Goal: Information Seeking & Learning: Learn about a topic

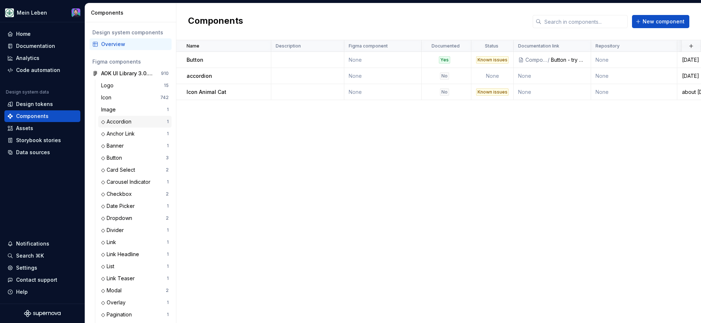
click at [136, 123] on div "◇ Accordion" at bounding box center [134, 121] width 66 height 7
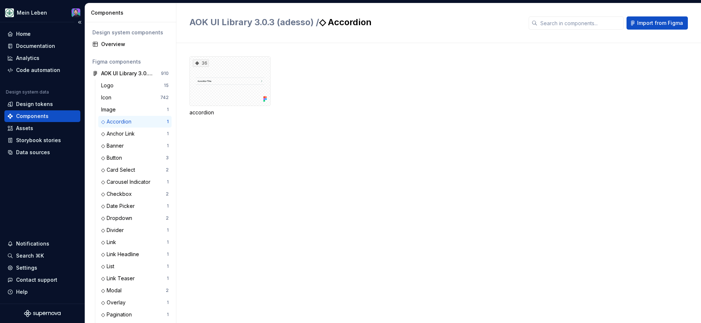
click at [28, 112] on div "Components" at bounding box center [42, 116] width 76 height 12
click at [52, 43] on div "Documentation" at bounding box center [35, 45] width 39 height 7
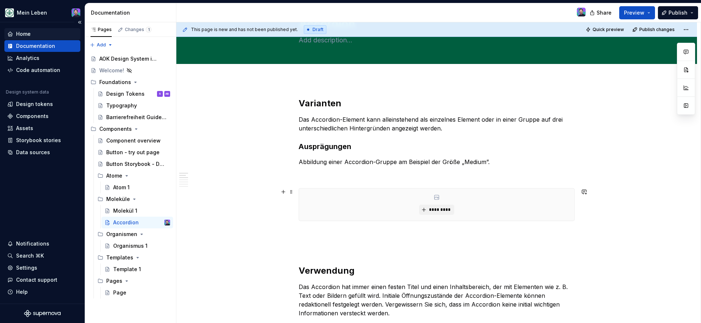
scroll to position [38, 0]
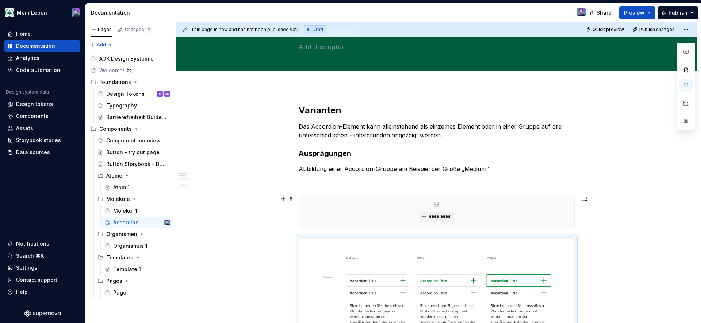
click at [401, 214] on div "*********" at bounding box center [436, 211] width 275 height 32
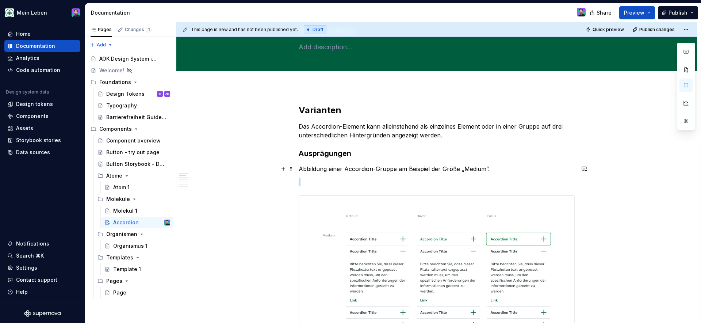
click at [520, 165] on p "Abbildung einer Accordion-Gruppe am Beispiel der Größe „Medium”." at bounding box center [436, 168] width 276 height 9
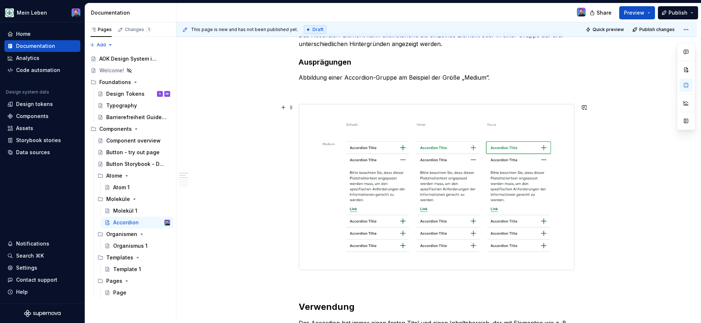
scroll to position [132, 0]
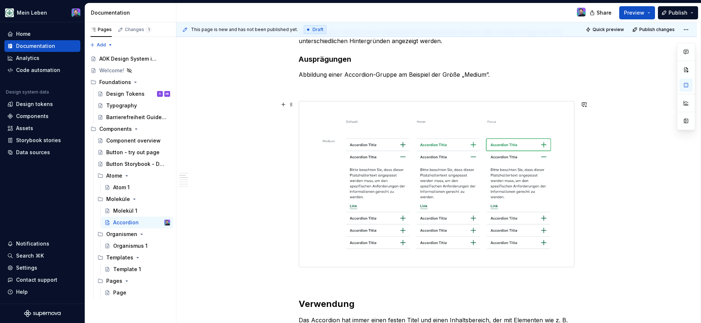
click at [454, 88] on p at bounding box center [436, 87] width 276 height 9
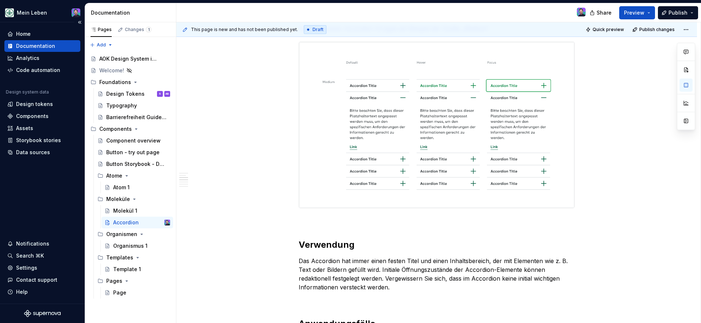
type textarea "*"
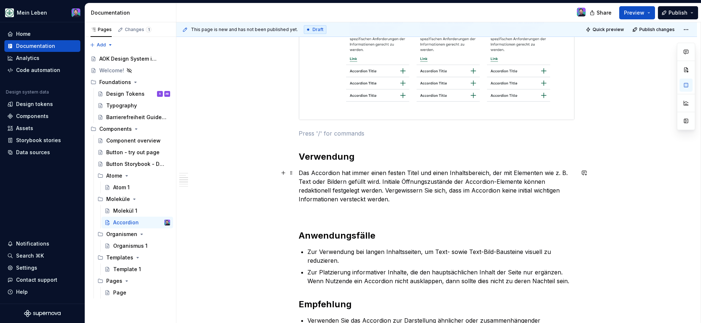
scroll to position [288, 0]
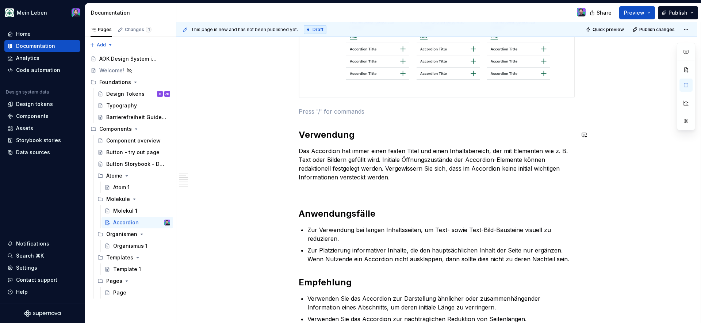
click at [350, 107] on p at bounding box center [436, 111] width 276 height 9
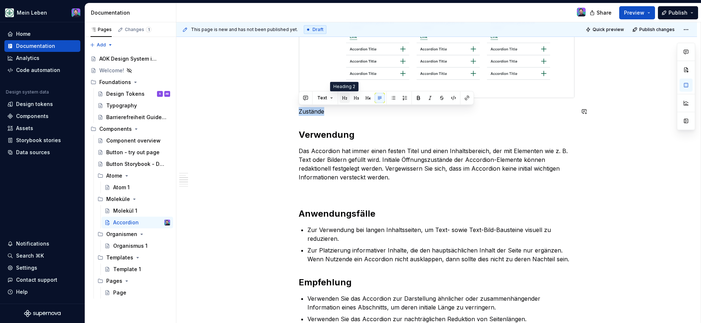
click at [344, 98] on button "button" at bounding box center [344, 98] width 10 height 10
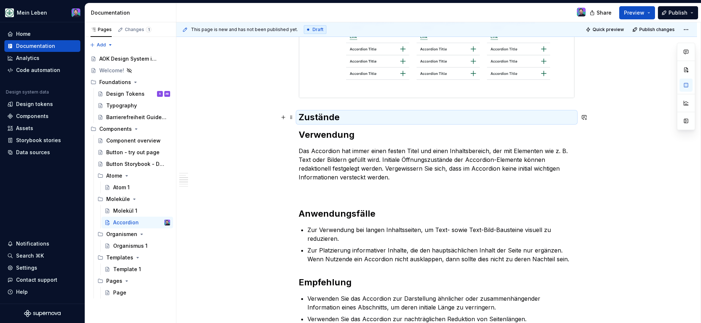
click at [372, 122] on h2 "Zustände" at bounding box center [436, 117] width 276 height 12
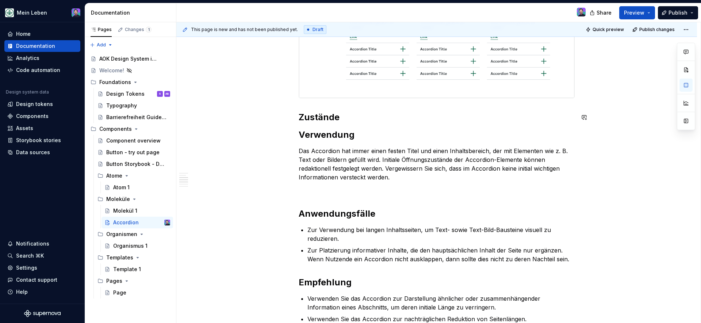
click at [369, 122] on h2 "Zustände" at bounding box center [436, 117] width 276 height 12
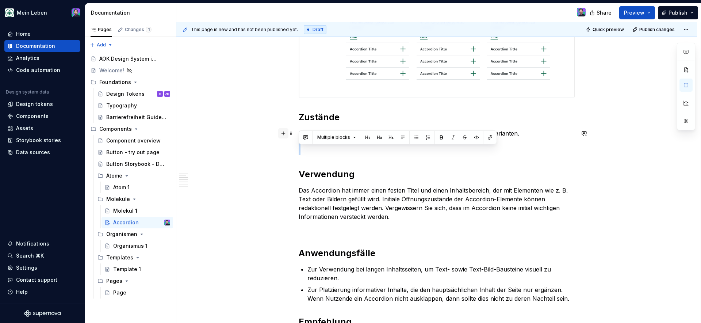
click at [280, 134] on button "button" at bounding box center [283, 133] width 10 height 10
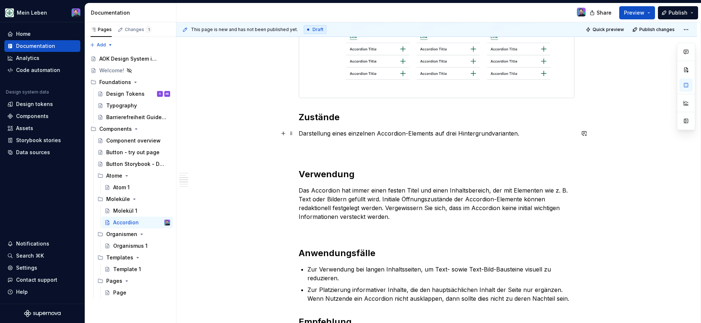
click at [282, 133] on button "button" at bounding box center [283, 133] width 10 height 10
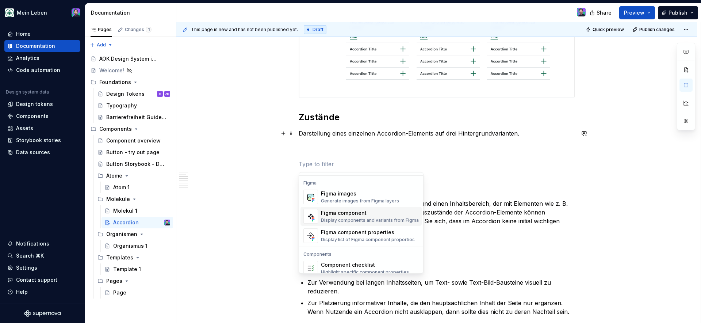
scroll to position [685, 0]
click at [360, 217] on div "Display components and variants from Figma" at bounding box center [370, 217] width 98 height 6
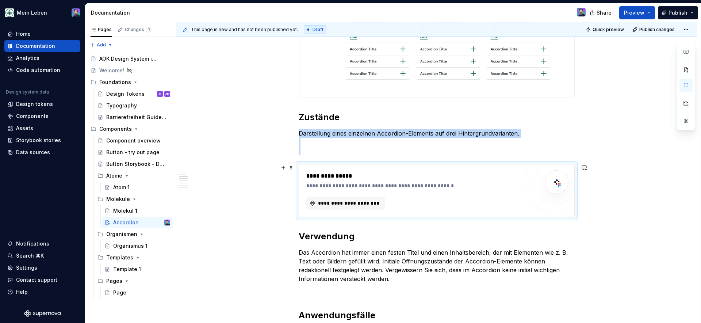
click at [433, 184] on div "**********" at bounding box center [412, 185] width 212 height 7
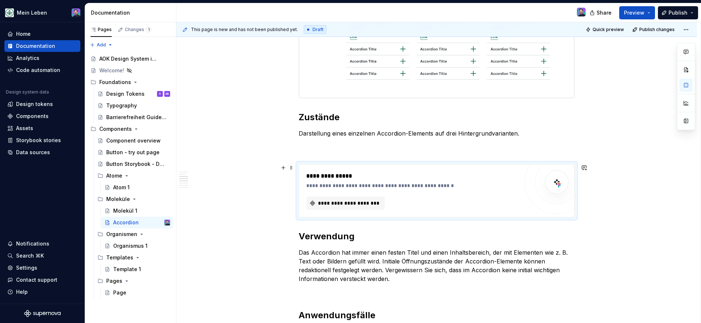
click at [425, 184] on div "**********" at bounding box center [412, 185] width 212 height 7
click at [451, 201] on div "**********" at bounding box center [412, 202] width 212 height 13
click at [366, 201] on span "**********" at bounding box center [348, 202] width 63 height 7
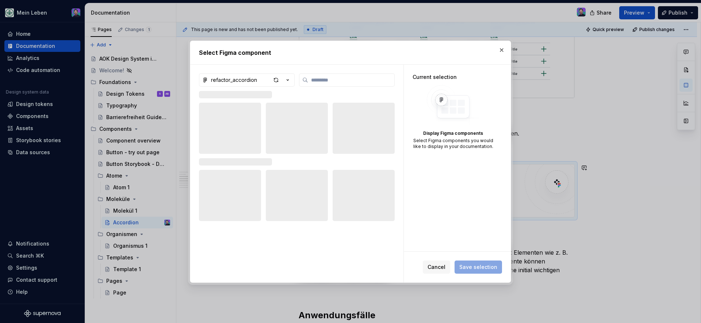
type textarea "*"
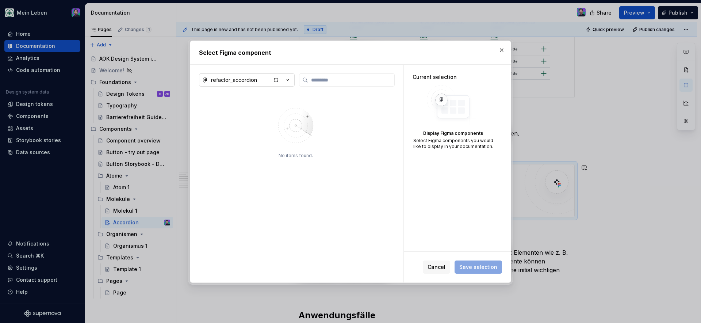
click at [282, 82] on div "button" at bounding box center [281, 80] width 20 height 10
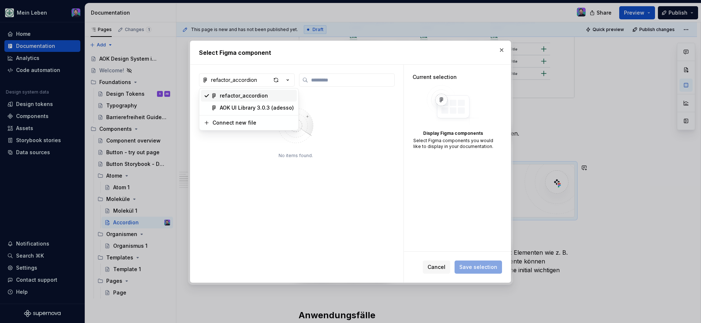
click at [276, 96] on div "refactor_accordion" at bounding box center [257, 95] width 74 height 7
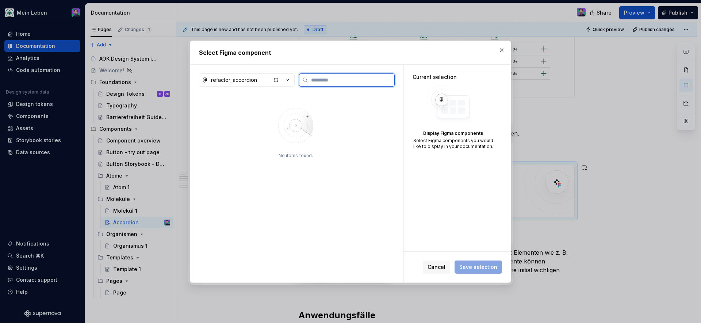
click at [327, 77] on input "search" at bounding box center [351, 79] width 86 height 7
paste input "**********"
type input "**********"
click at [389, 79] on input "**********" at bounding box center [351, 79] width 86 height 7
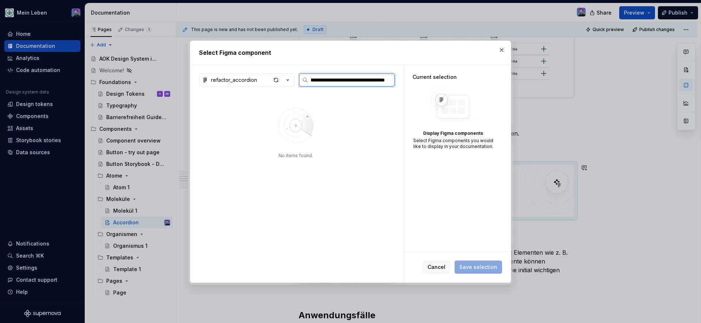
click at [387, 79] on input "**********" at bounding box center [351, 79] width 86 height 7
click at [250, 84] on button "refactor_accordion" at bounding box center [247, 79] width 96 height 13
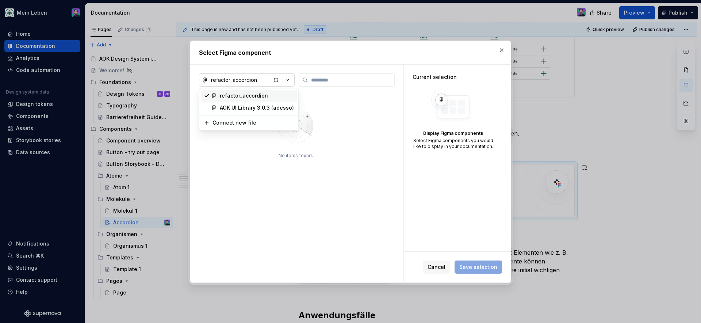
click at [252, 82] on div "Select Figma component refactor_accordion No items found. Current selection Dis…" at bounding box center [350, 161] width 701 height 323
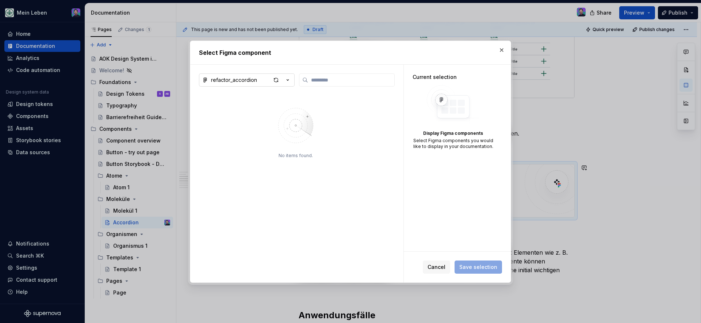
click at [252, 82] on div "refactor_accordion" at bounding box center [234, 79] width 46 height 7
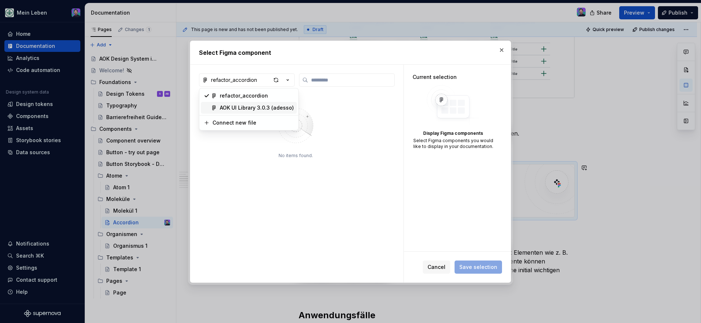
click at [252, 110] on div "AOK UI Library 3.0.3 (adesso)" at bounding box center [257, 107] width 74 height 7
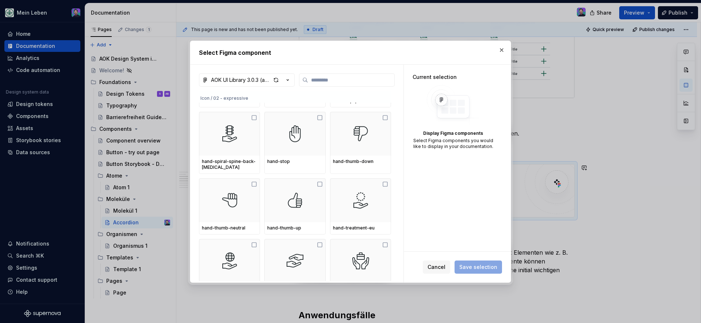
scroll to position [5175, 0]
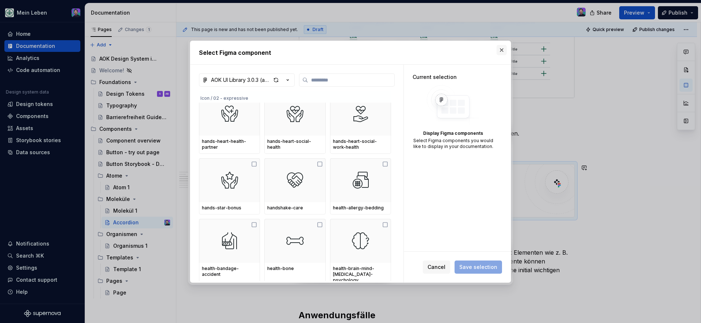
click at [500, 50] on button "button" at bounding box center [501, 50] width 10 height 10
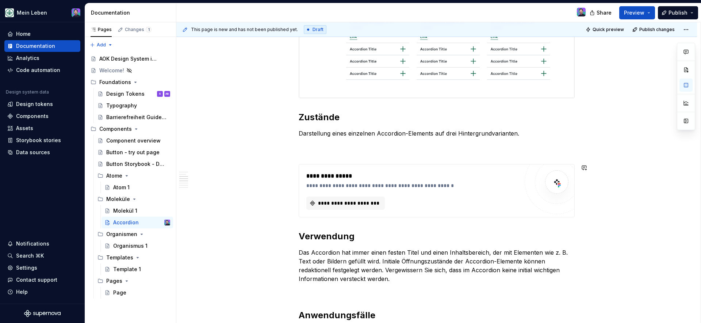
click at [490, 151] on p "Darstellung eines einzelnen Accordion-Elements auf drei Hintergrundvarianten." at bounding box center [436, 142] width 276 height 26
click at [281, 131] on button "button" at bounding box center [283, 133] width 10 height 10
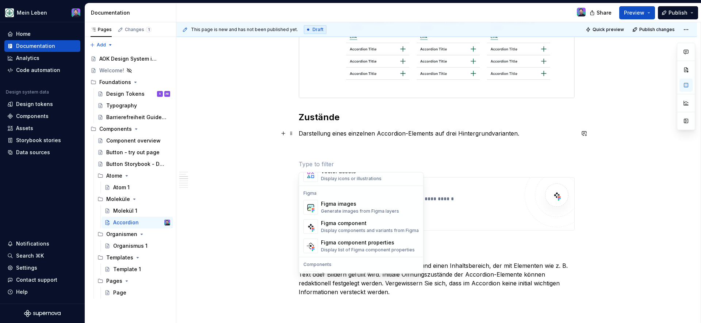
scroll to position [673, 0]
click at [392, 211] on div "Generate images from Figma layers" at bounding box center [360, 210] width 78 height 6
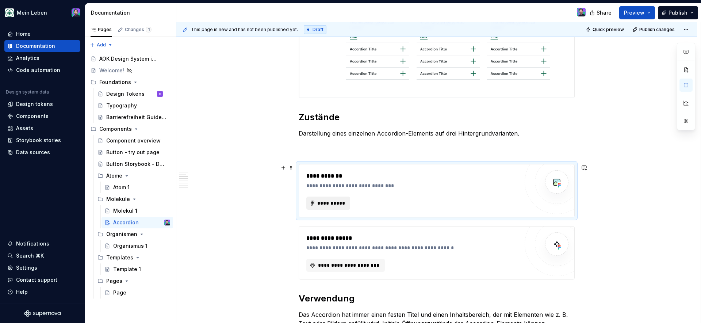
click at [334, 201] on span "**********" at bounding box center [331, 202] width 28 height 7
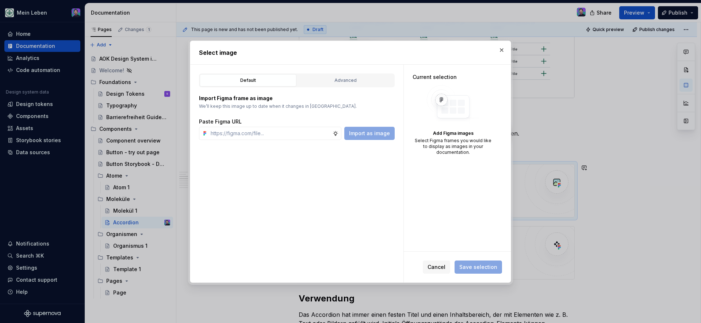
type textarea "*"
type input "Darstellung eines einzelnen Accordion-Elements auf drei Hintergrundvarianten."
click at [377, 134] on span "Import as image" at bounding box center [369, 133] width 41 height 7
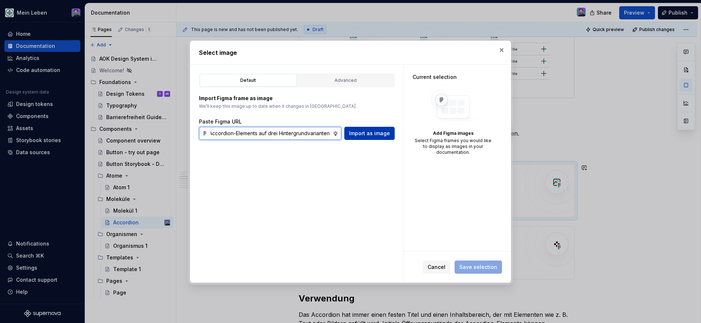
scroll to position [0, 70]
click at [302, 130] on input "Darstellung eines einzelnen Accordion-Elements auf drei Hintergrundvarianten." at bounding box center [270, 133] width 125 height 13
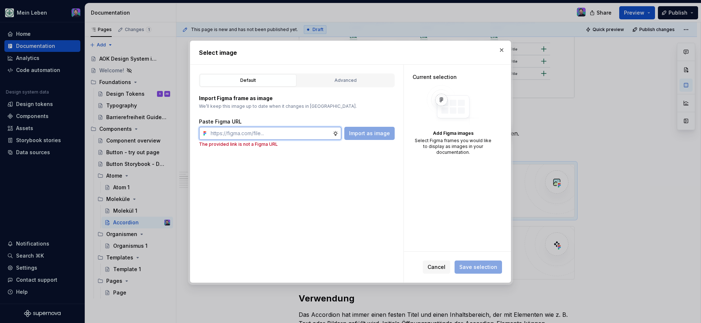
paste input "Default Hover Focus Medium Accordion Title Accordion Title Accordion Title Acco…"
type input "Default Hover Focus Medium Accordion Title Accordion Title Accordion Title Acco…"
paste input "[URL][DOMAIN_NAME]"
type input "[URL][DOMAIN_NAME]"
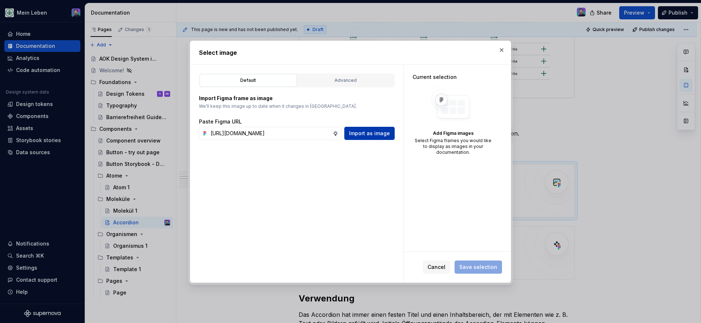
click at [357, 134] on span "Import as image" at bounding box center [369, 133] width 41 height 7
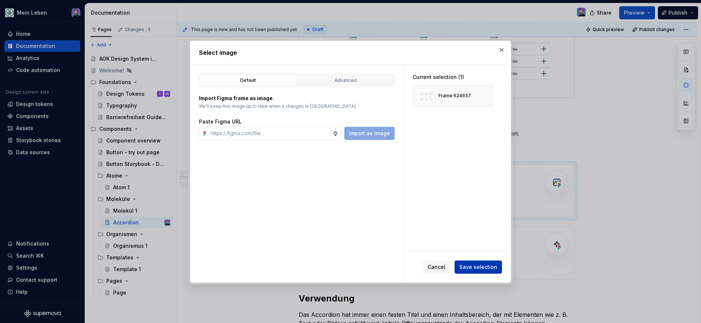
click at [466, 267] on span "Save selection" at bounding box center [478, 266] width 38 height 7
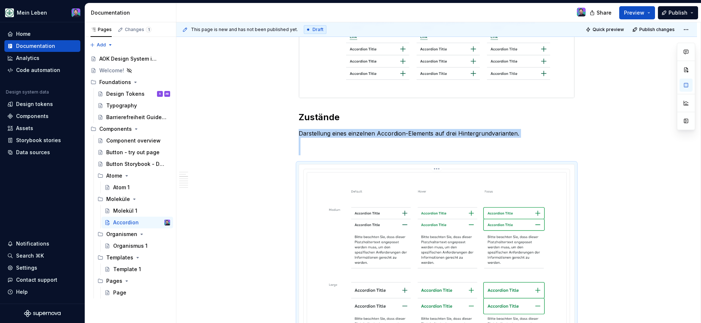
scroll to position [365, 0]
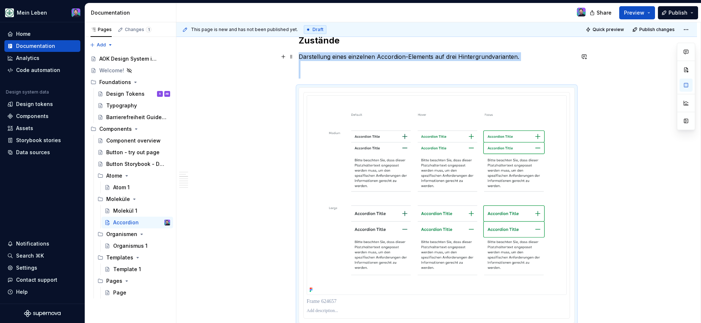
click at [359, 72] on p "Darstellung eines einzelnen Accordion-Elements auf drei Hintergrundvarianten." at bounding box center [436, 65] width 276 height 26
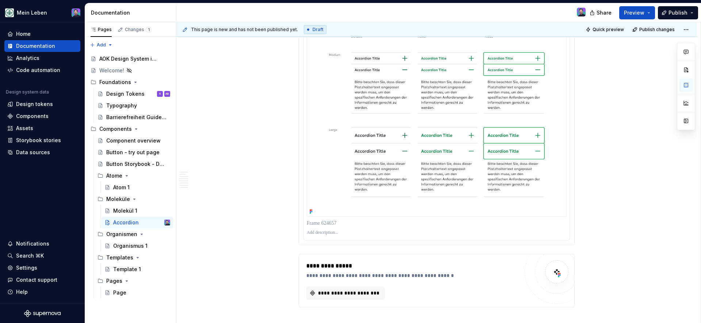
scroll to position [464, 0]
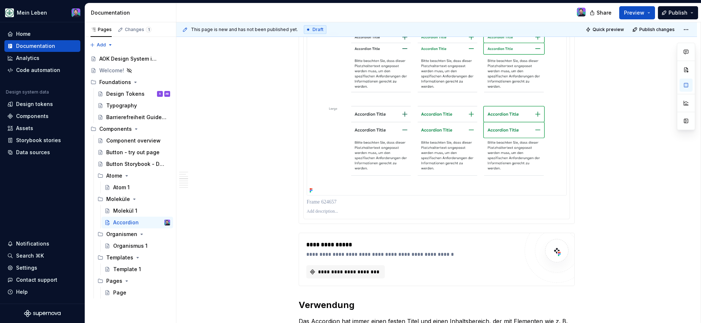
click at [340, 214] on p at bounding box center [436, 211] width 260 height 6
click at [337, 203] on p at bounding box center [436, 201] width 260 height 7
click at [343, 211] on p at bounding box center [436, 211] width 260 height 6
click at [341, 203] on p at bounding box center [436, 201] width 260 height 7
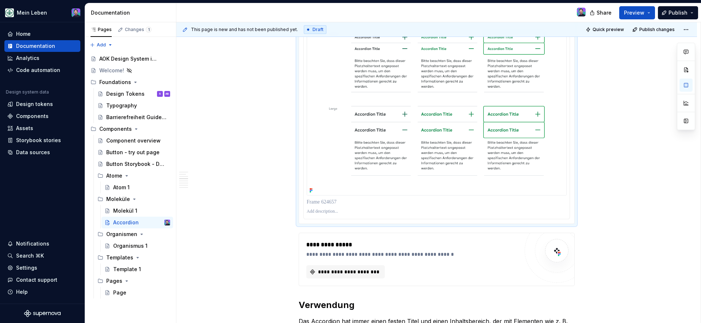
click at [341, 203] on p at bounding box center [436, 201] width 260 height 7
click at [335, 202] on p at bounding box center [436, 201] width 260 height 7
click at [394, 135] on img at bounding box center [436, 95] width 260 height 199
click at [263, 125] on div "**********" at bounding box center [438, 172] width 524 height 301
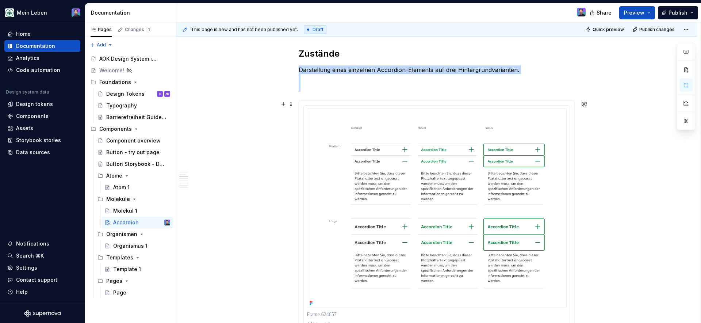
scroll to position [347, 0]
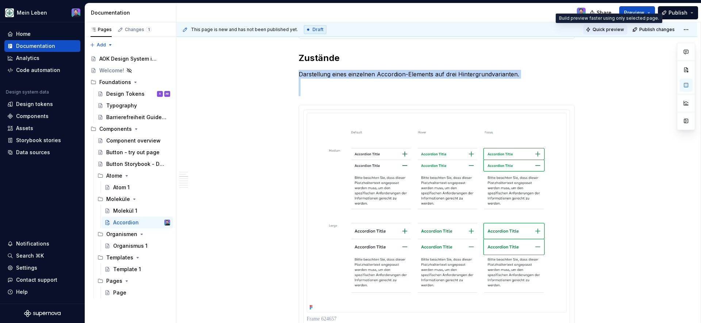
click at [605, 31] on span "Quick preview" at bounding box center [607, 30] width 31 height 6
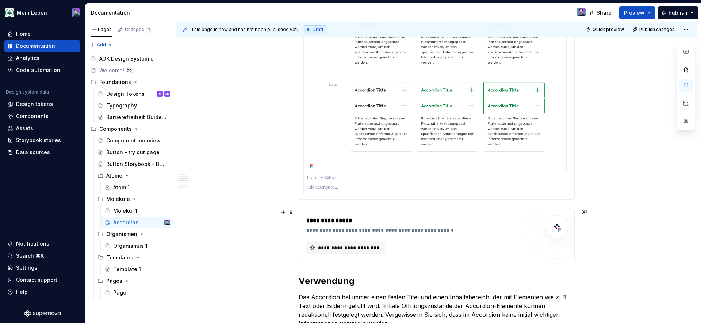
scroll to position [543, 0]
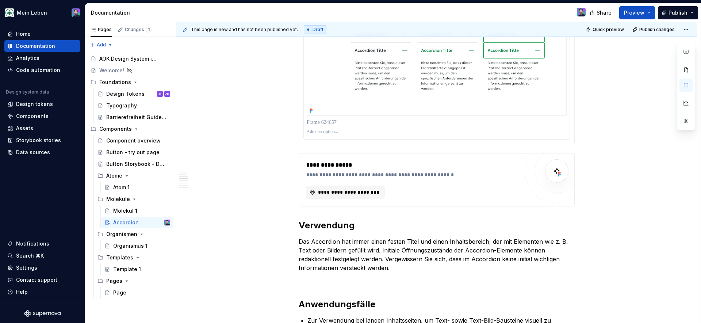
click at [346, 126] on div at bounding box center [436, 122] width 260 height 10
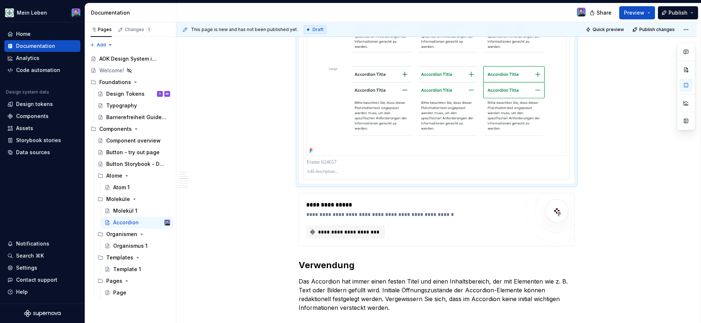
scroll to position [496, 0]
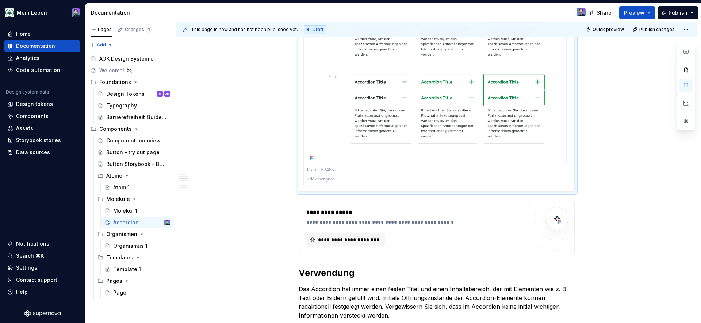
click at [350, 124] on img at bounding box center [436, 63] width 260 height 199
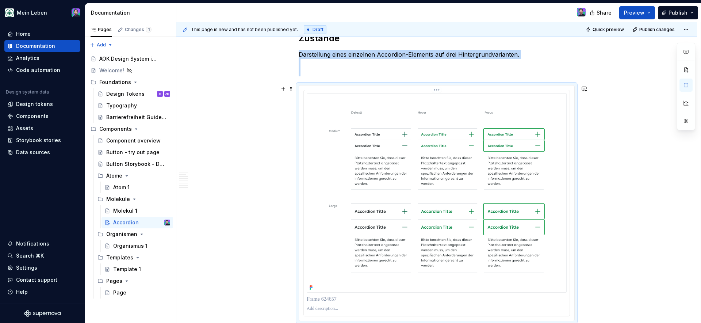
scroll to position [329, 0]
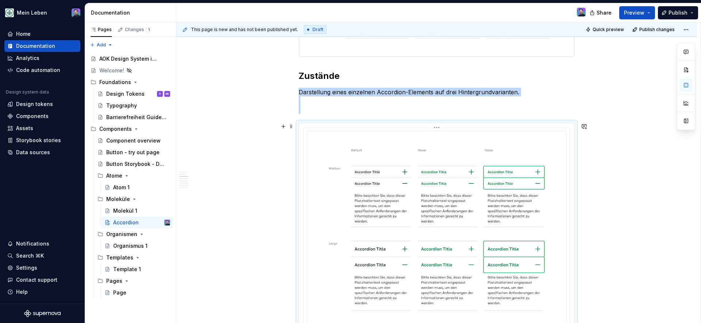
click at [540, 128] on div at bounding box center [437, 240] width 266 height 225
click at [291, 128] on span at bounding box center [291, 126] width 6 height 10
click at [342, 126] on div at bounding box center [436, 240] width 275 height 235
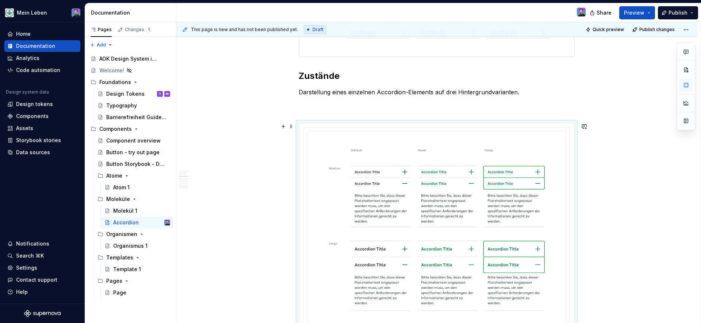
click at [342, 126] on div at bounding box center [436, 240] width 275 height 235
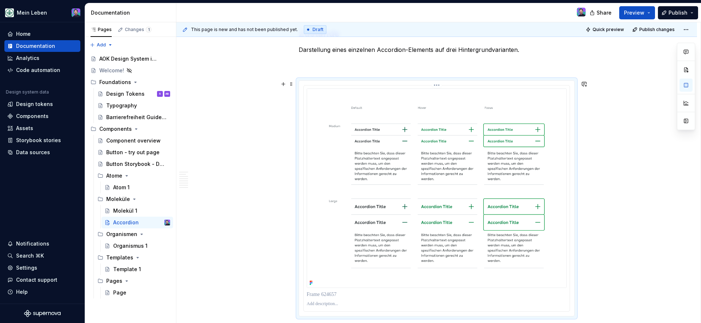
scroll to position [316, 0]
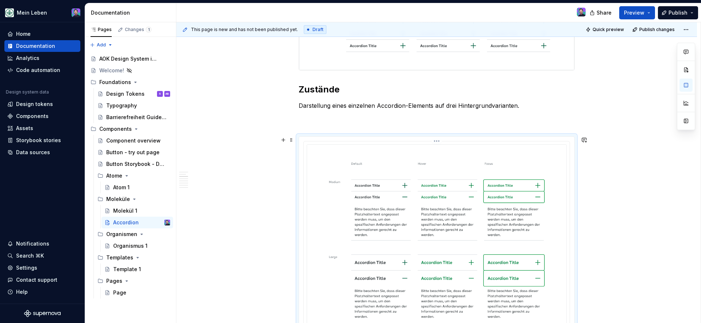
click at [438, 140] on html "Mein Leben Home Documentation Analytics Code automation Design system data Desi…" at bounding box center [350, 161] width 701 height 323
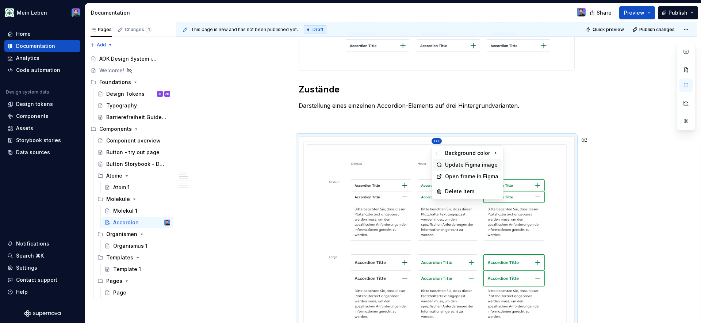
click at [466, 162] on div "Update Figma image" at bounding box center [472, 164] width 54 height 7
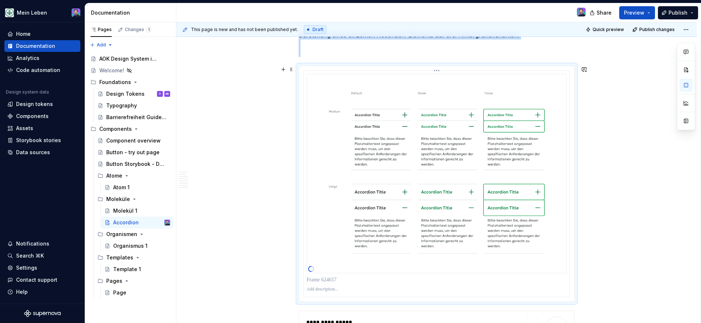
scroll to position [435, 0]
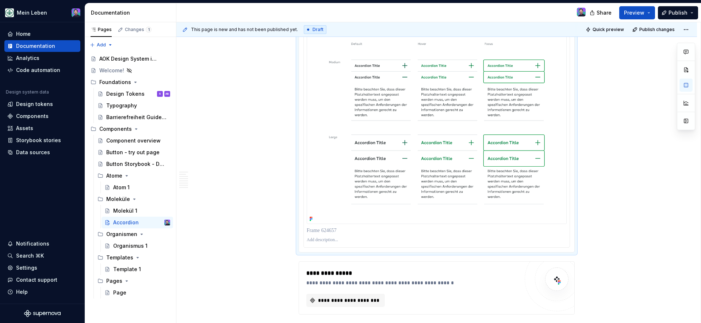
click at [463, 189] on img at bounding box center [436, 123] width 260 height 199
click at [347, 148] on img at bounding box center [436, 123] width 260 height 199
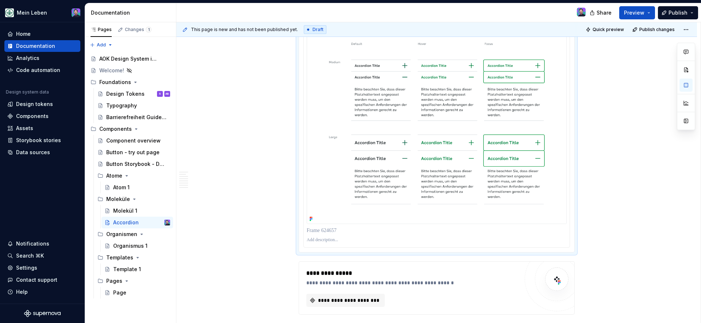
click at [319, 210] on img at bounding box center [436, 123] width 260 height 199
click at [320, 237] on p at bounding box center [436, 240] width 260 height 6
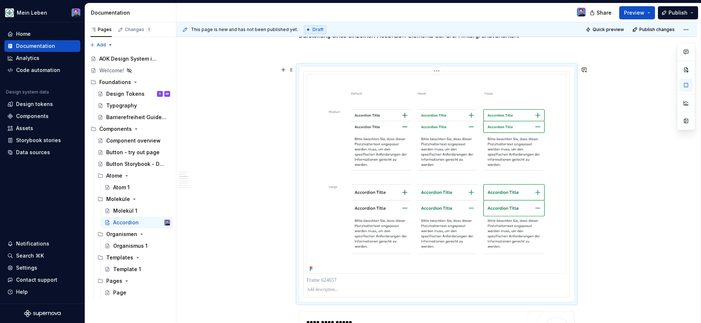
scroll to position [363, 0]
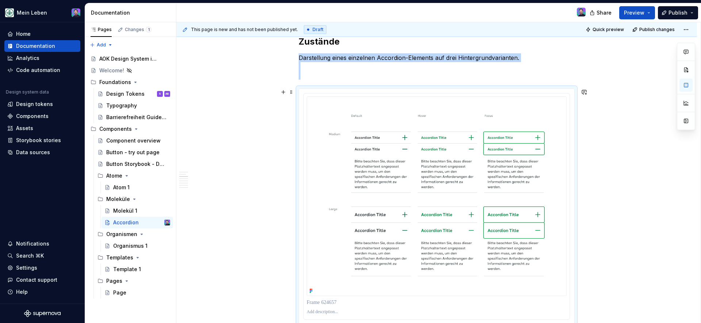
click at [395, 94] on div at bounding box center [437, 205] width 266 height 225
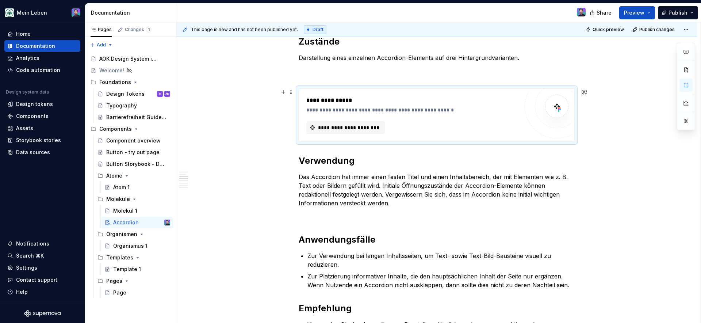
click at [392, 88] on div "**********" at bounding box center [436, 114] width 276 height 53
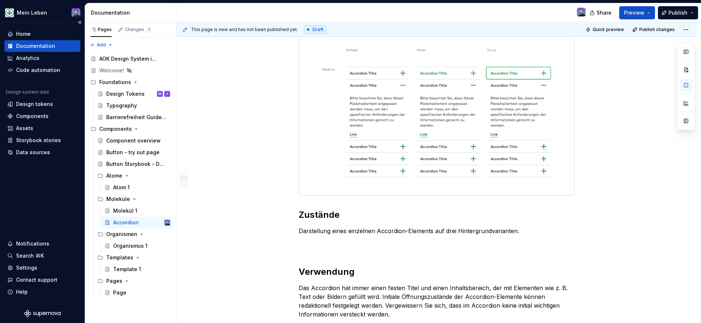
scroll to position [192, 0]
click at [348, 239] on p "Darstellung eines einzelnen Accordion-Elements auf drei Hintergrundvarianten." at bounding box center [436, 238] width 276 height 26
click at [303, 246] on p "Darstellung eines einzelnen Accordion-Elements auf drei Hintergrundvarianten." at bounding box center [436, 238] width 276 height 26
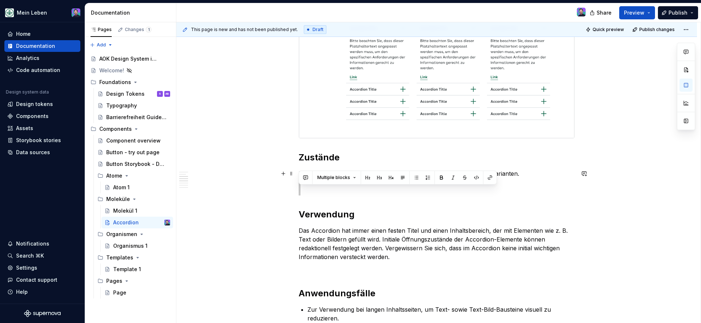
scroll to position [248, 0]
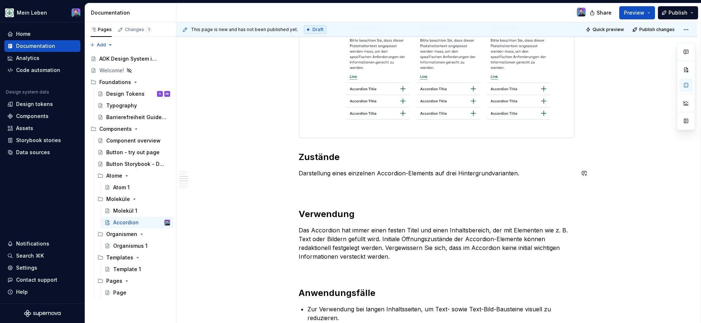
click at [319, 191] on p "Darstellung eines einzelnen Accordion-Elements auf drei Hintergrundvarianten." at bounding box center [436, 182] width 276 height 26
click at [282, 175] on button "button" at bounding box center [283, 173] width 10 height 10
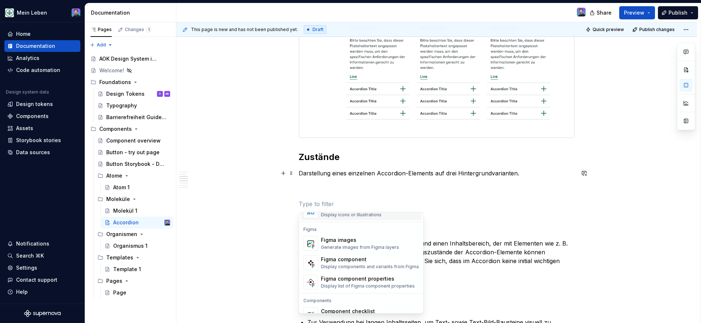
scroll to position [675, 0]
click at [338, 245] on div "Generate images from Figma layers" at bounding box center [360, 247] width 78 height 6
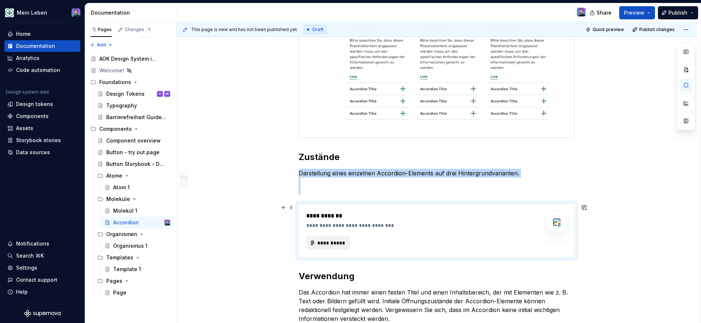
click at [338, 239] on span "**********" at bounding box center [331, 242] width 28 height 7
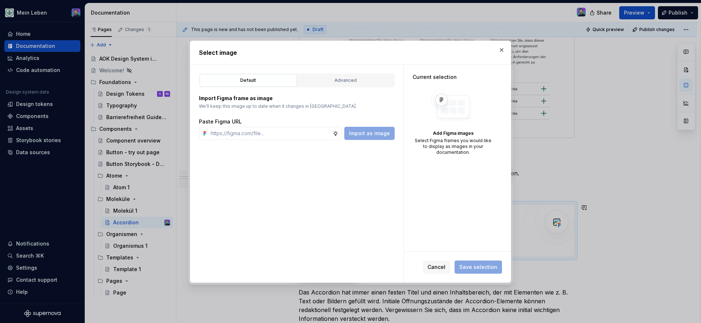
type textarea "*"
type input "[URL][DOMAIN_NAME]"
click at [370, 133] on span "Import as image" at bounding box center [369, 133] width 41 height 7
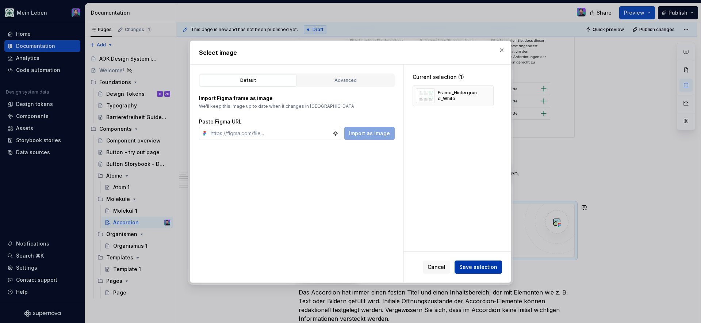
click at [489, 262] on button "Save selection" at bounding box center [477, 266] width 47 height 13
type textarea "*"
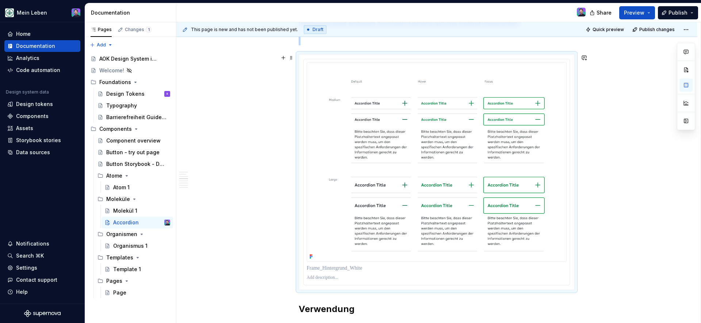
scroll to position [473, 0]
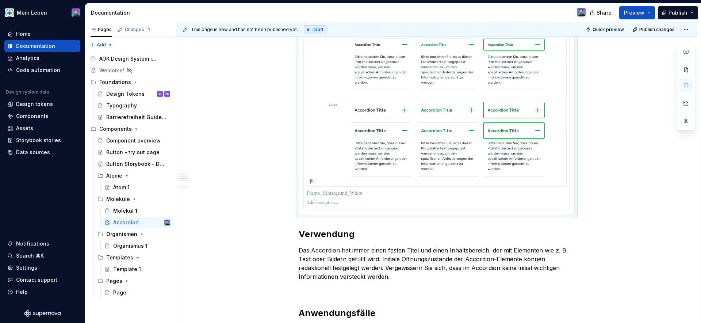
click at [348, 201] on p at bounding box center [436, 203] width 260 height 6
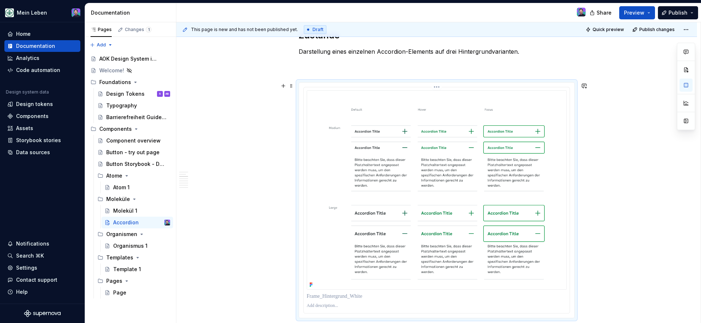
scroll to position [365, 0]
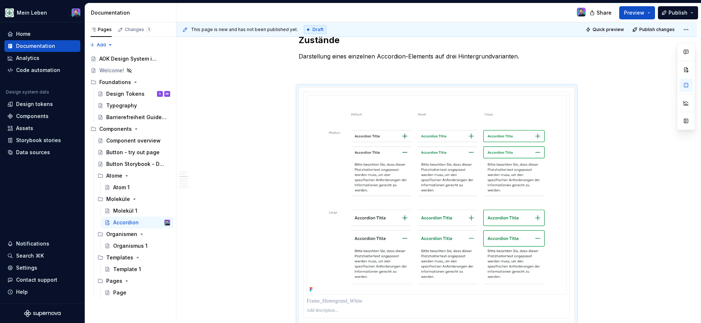
click at [313, 74] on p "Darstellung eines einzelnen Accordion-Elements auf drei Hintergrundvarianten." at bounding box center [436, 65] width 276 height 26
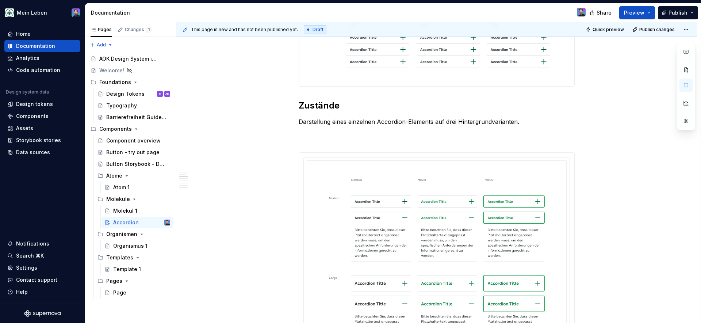
scroll to position [311, 0]
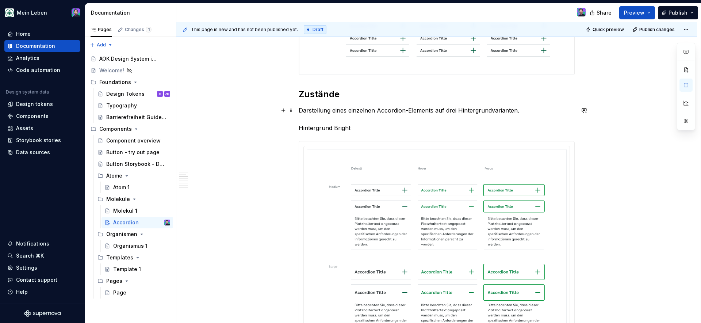
click at [333, 131] on p "Darstellung eines einzelnen Accordion-Elements auf drei Hintergrundvarianten. H…" at bounding box center [436, 119] width 276 height 26
click at [354, 126] on p "Darstellung eines einzelnen Accordion-Elements auf drei Hintergrundvarianten. H…" at bounding box center [436, 119] width 276 height 26
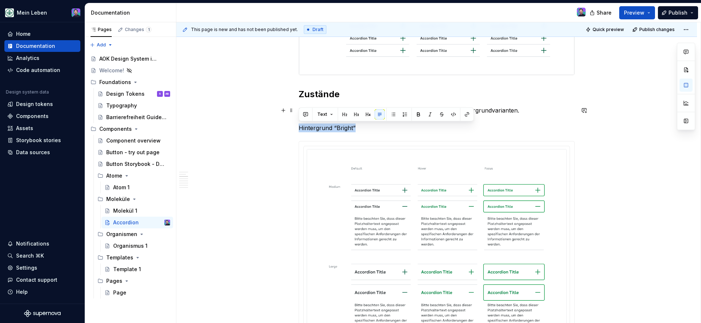
drag, startPoint x: 359, startPoint y: 126, endPoint x: 296, endPoint y: 124, distance: 63.1
click at [363, 113] on button "button" at bounding box center [368, 114] width 10 height 10
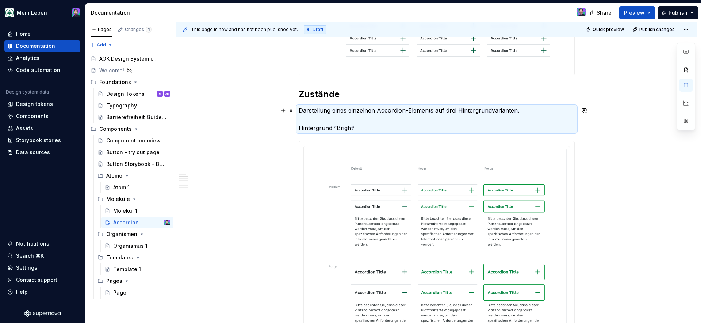
click at [382, 127] on p "Darstellung eines einzelnen Accordion-Elements auf drei Hintergrundvarianten. H…" at bounding box center [436, 119] width 276 height 26
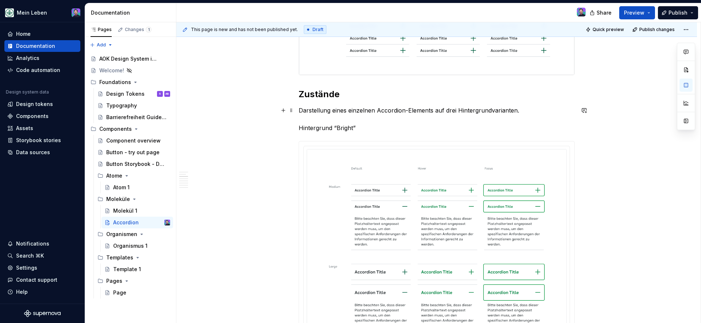
click at [352, 128] on p "Darstellung eines einzelnen Accordion-Elements auf drei Hintergrundvarianten. H…" at bounding box center [436, 119] width 276 height 26
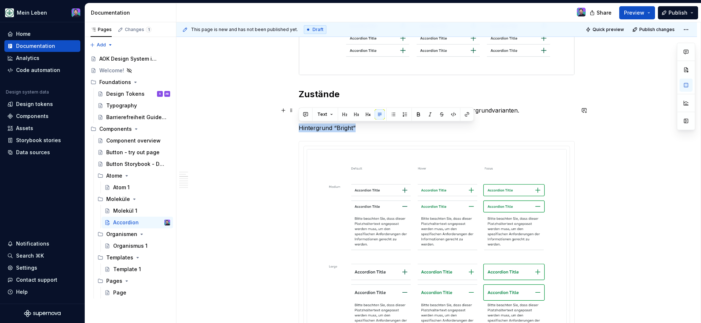
drag, startPoint x: 354, startPoint y: 128, endPoint x: 296, endPoint y: 129, distance: 57.3
click at [369, 114] on button "button" at bounding box center [368, 114] width 10 height 10
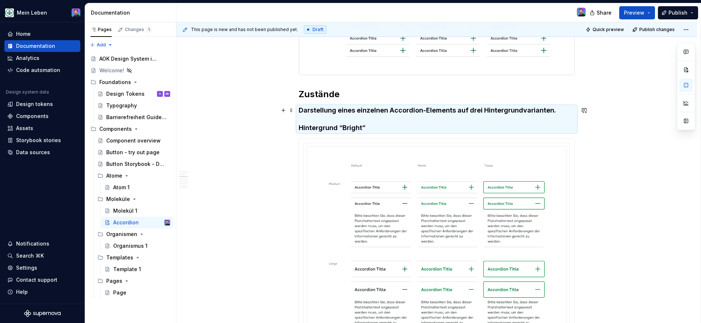
click at [392, 129] on h4 "Darstellung eines einzelnen Accordion-Elements auf drei Hintergrundvarianten. H…" at bounding box center [436, 119] width 276 height 26
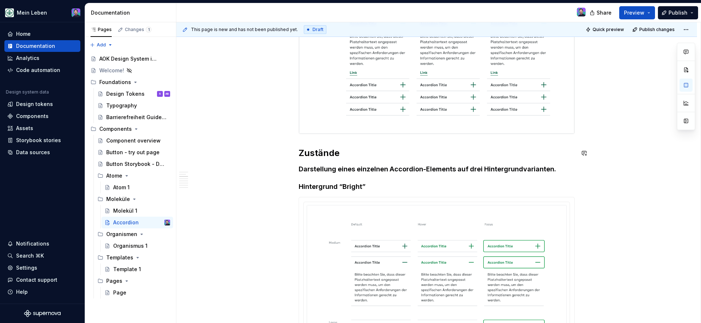
scroll to position [251, 0]
click at [529, 168] on h4 "Darstellung eines einzelnen Accordion-Elements auf drei Hintergrundvarianten. H…" at bounding box center [436, 178] width 276 height 26
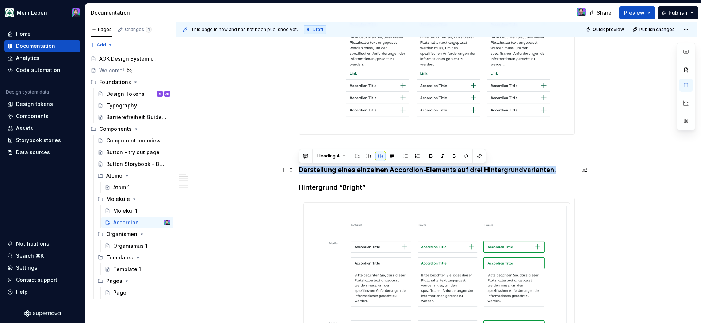
drag, startPoint x: 555, startPoint y: 171, endPoint x: 296, endPoint y: 173, distance: 259.1
click at [376, 155] on button "button" at bounding box center [380, 156] width 10 height 10
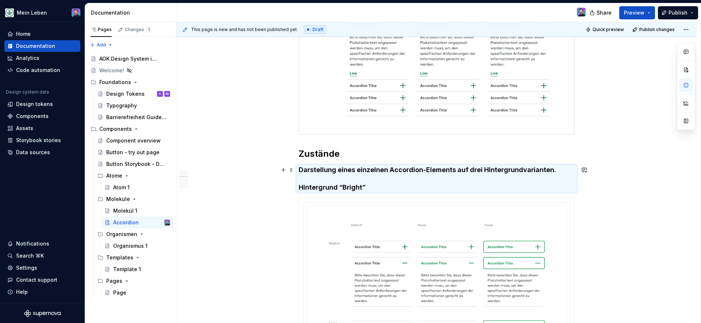
click at [380, 175] on h4 "Darstellung eines einzelnen Accordion-Elements auf drei Hintergrundvarianten. H…" at bounding box center [436, 178] width 276 height 26
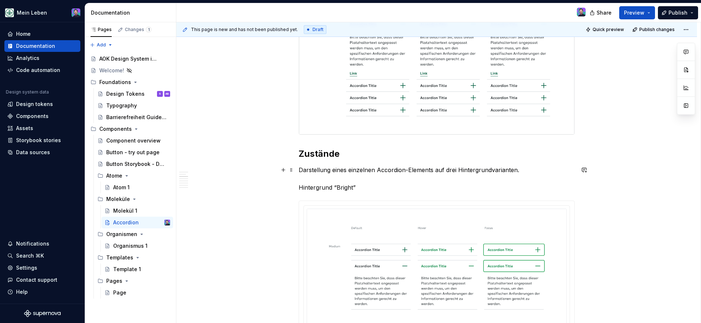
type textarea "*"
click at [378, 186] on p "Darstellung eines einzelnen Accordion-Elements auf drei Hintergrundvarianten. H…" at bounding box center [436, 178] width 276 height 26
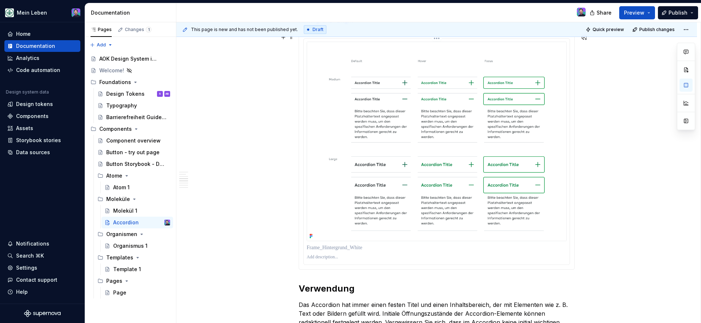
scroll to position [474, 0]
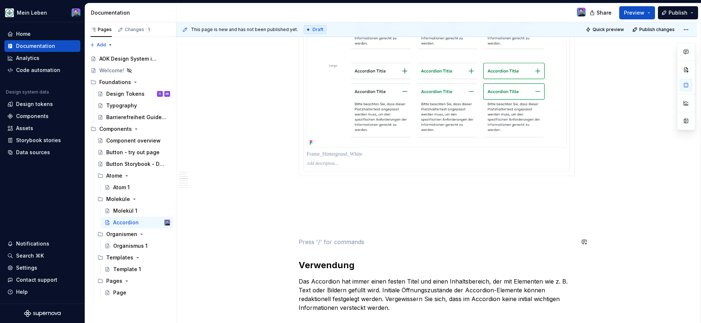
scroll to position [517, 0]
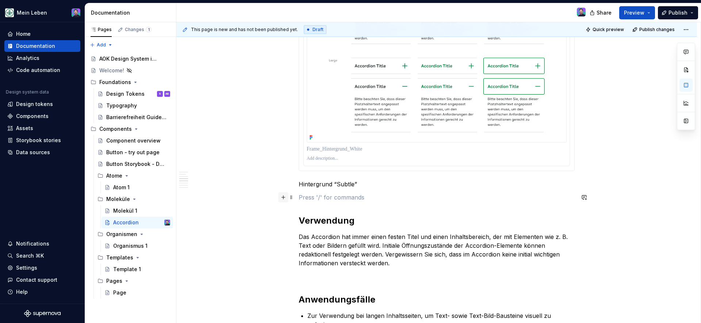
click at [283, 197] on button "button" at bounding box center [283, 197] width 10 height 10
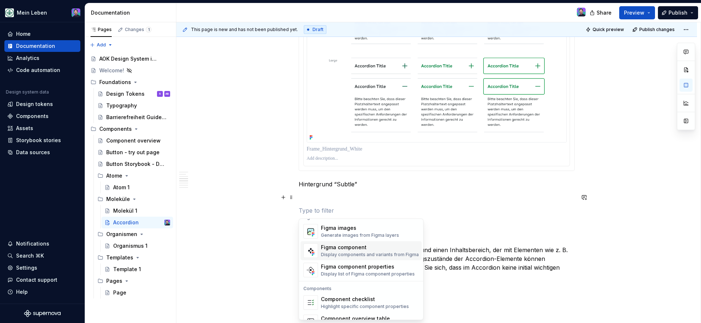
scroll to position [694, 0]
click at [345, 236] on div "Generate images from Figma layers" at bounding box center [360, 235] width 78 height 6
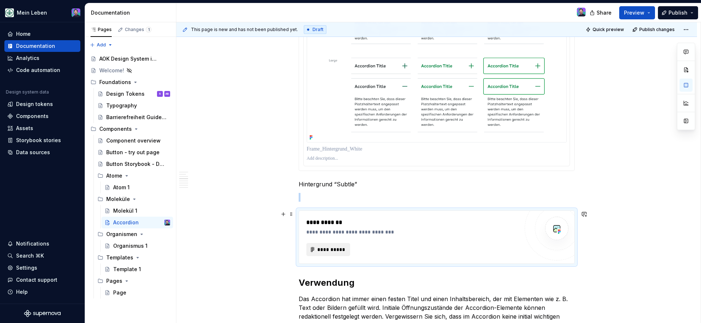
click at [336, 249] on span "**********" at bounding box center [331, 249] width 28 height 7
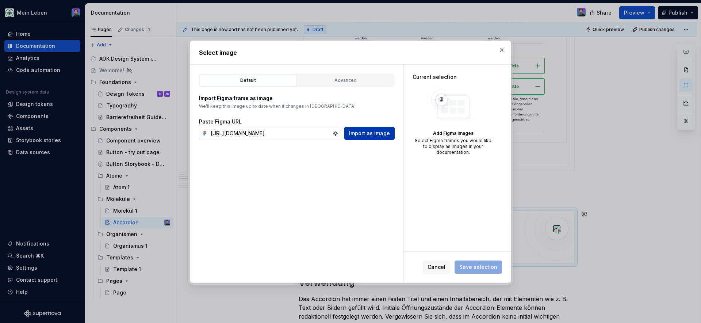
scroll to position [0, 193]
type input "[URL][DOMAIN_NAME]"
click at [359, 132] on span "Import as image" at bounding box center [369, 133] width 41 height 7
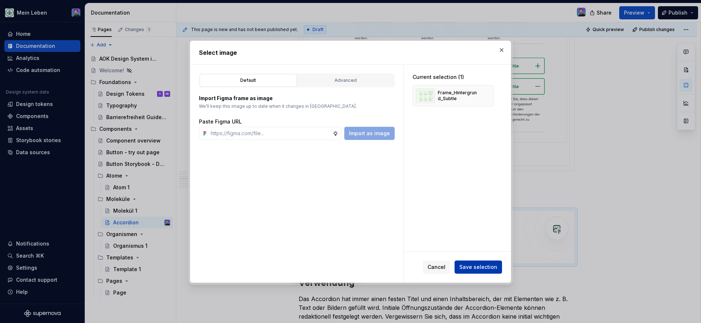
click at [471, 268] on span "Save selection" at bounding box center [478, 266] width 38 height 7
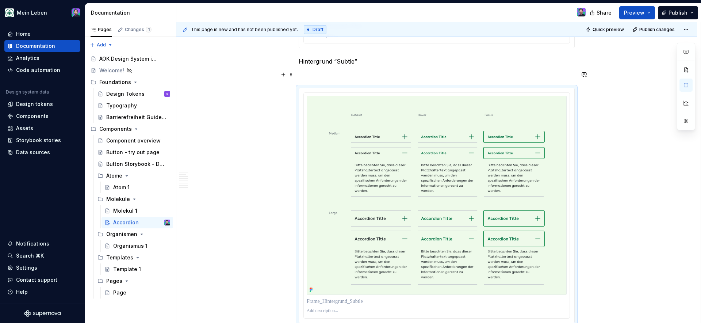
click at [351, 72] on p at bounding box center [436, 74] width 276 height 9
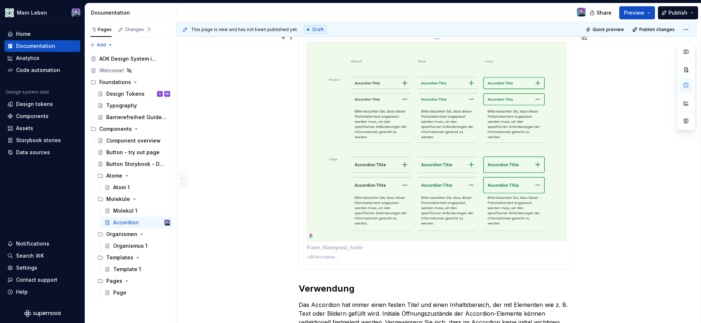
scroll to position [680, 0]
click at [385, 269] on div at bounding box center [436, 151] width 276 height 236
click at [385, 274] on div "Varianten Das Accordion-Element kann alleinstehend als einzelnes Element oder i…" at bounding box center [436, 260] width 276 height 1597
click at [617, 268] on div "Varianten Das Accordion-Element kann alleinstehend als einzelnes Element oder i…" at bounding box center [436, 304] width 520 height 1720
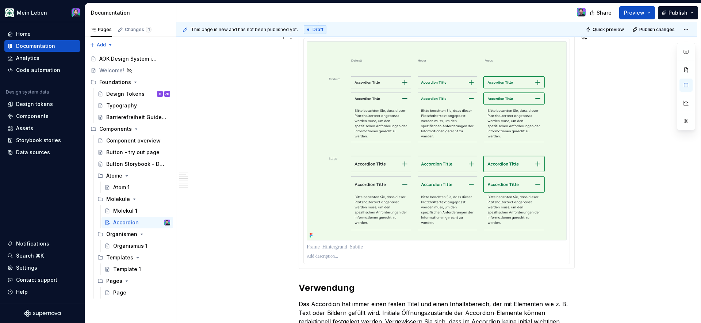
click at [606, 252] on div "Varianten Das Accordion-Element kann alleinstehend als einzelnes Element oder i…" at bounding box center [436, 304] width 520 height 1720
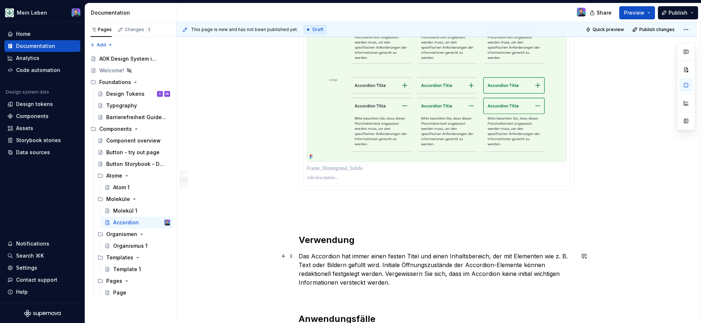
scroll to position [759, 0]
click at [381, 220] on p at bounding box center [436, 216] width 276 height 9
click at [347, 194] on div "Varianten Das Accordion-Element kann alleinstehend als einzelnes Element oder i…" at bounding box center [436, 198] width 276 height 1628
click at [339, 213] on p at bounding box center [436, 216] width 276 height 9
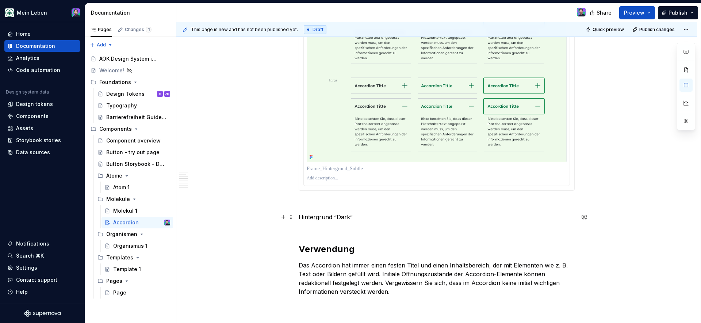
click at [311, 224] on p "Hintergrund “Dark”" at bounding box center [436, 221] width 276 height 18
click at [279, 217] on button "button" at bounding box center [283, 217] width 10 height 10
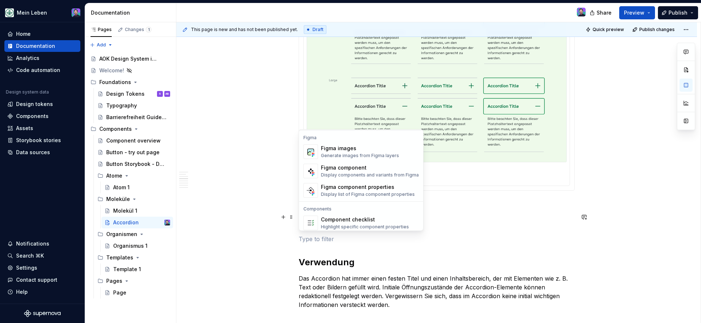
scroll to position [684, 0]
click at [348, 158] on div "Generate images from Figma layers" at bounding box center [360, 156] width 78 height 6
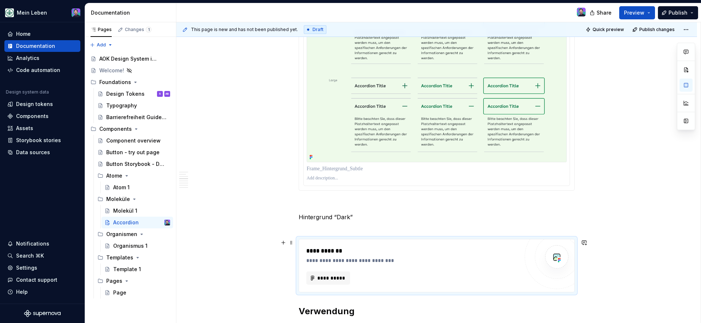
click at [329, 270] on div "**********" at bounding box center [412, 265] width 212 height 38
click at [329, 273] on button "**********" at bounding box center [328, 277] width 44 height 13
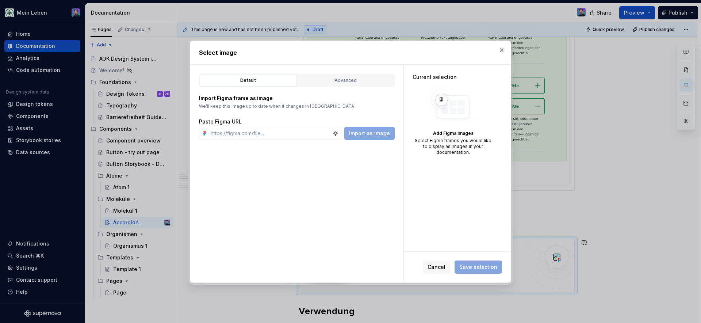
type textarea "*"
click at [316, 134] on input "text" at bounding box center [270, 133] width 125 height 13
type input "[URL][DOMAIN_NAME]"
click at [368, 131] on span "Import as image" at bounding box center [369, 133] width 41 height 7
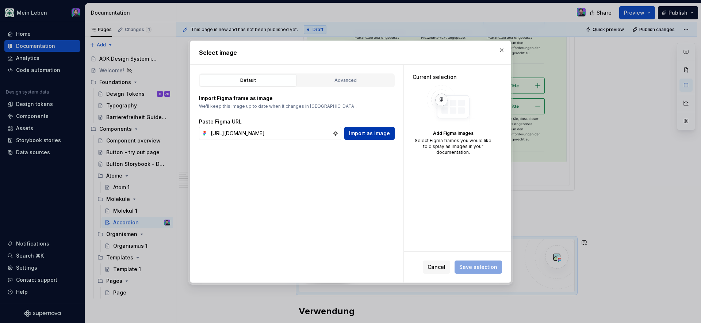
scroll to position [0, 0]
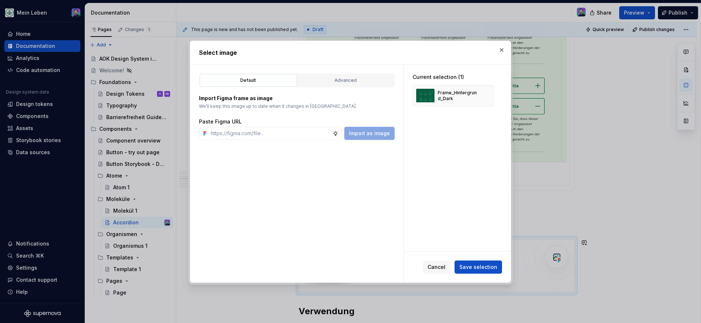
click at [464, 266] on span "Save selection" at bounding box center [478, 266] width 38 height 7
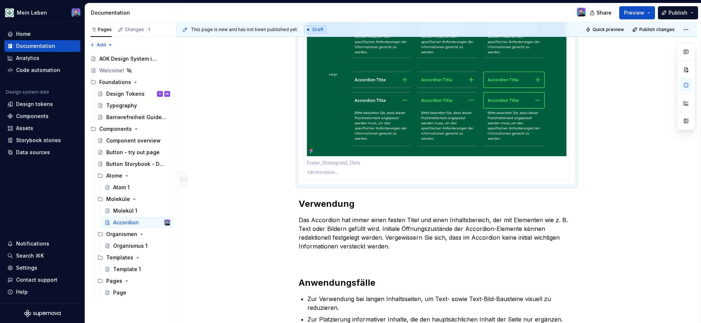
scroll to position [1076, 0]
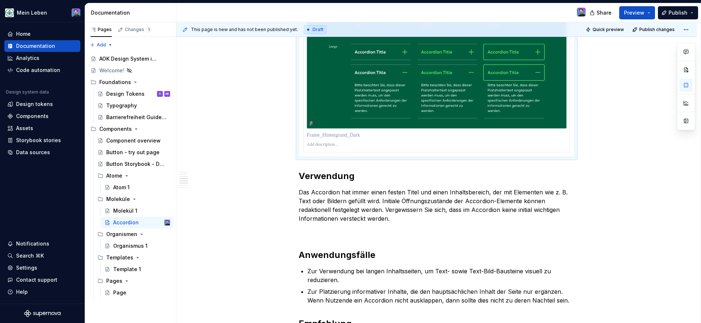
click at [594, 138] on div "Varianten Das Accordion-Element kann alleinstehend als einzelnes Element oder i…" at bounding box center [436, 51] width 520 height 2004
click at [586, 147] on div "Varianten Das Accordion-Element kann alleinstehend als einzelnes Element oder i…" at bounding box center [436, 51] width 520 height 2004
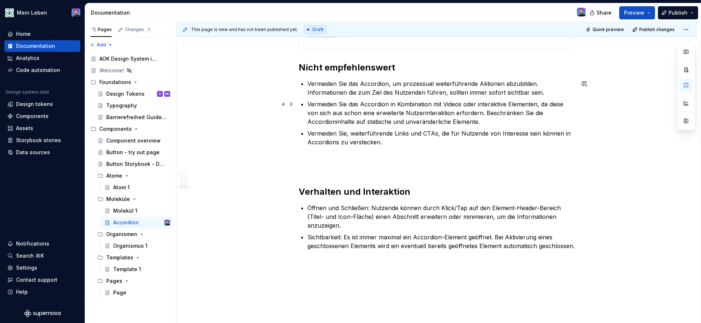
scroll to position [1773, 0]
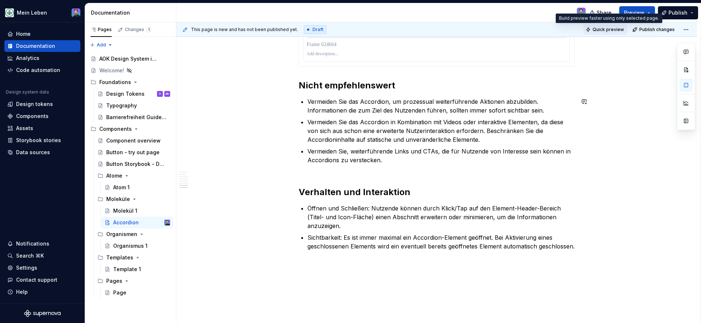
click at [607, 27] on span "Quick preview" at bounding box center [607, 30] width 31 height 6
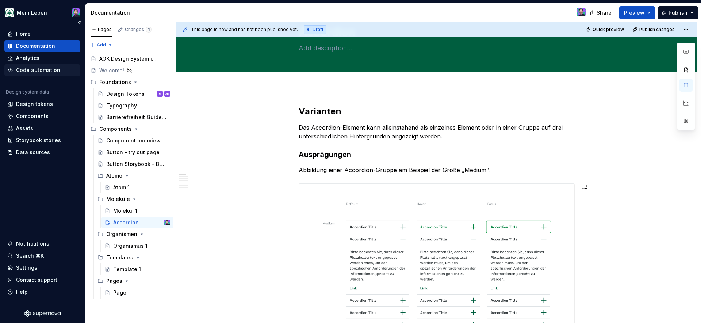
scroll to position [0, 0]
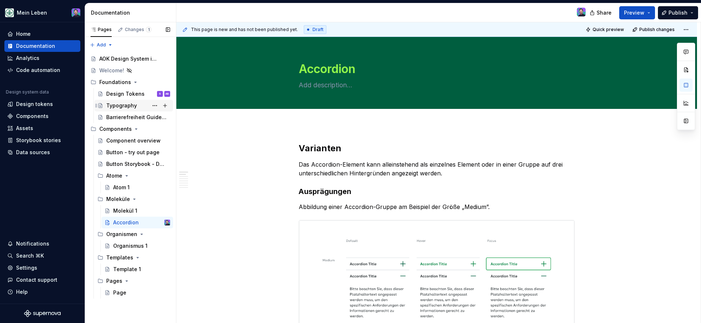
click at [126, 105] on div "Typography" at bounding box center [121, 105] width 31 height 7
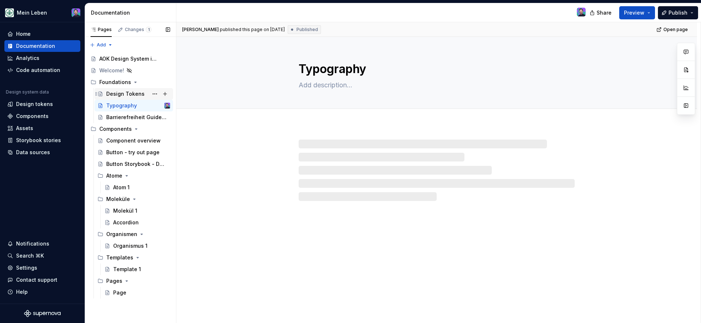
click at [127, 98] on div "Design Tokens S AB" at bounding box center [138, 94] width 64 height 10
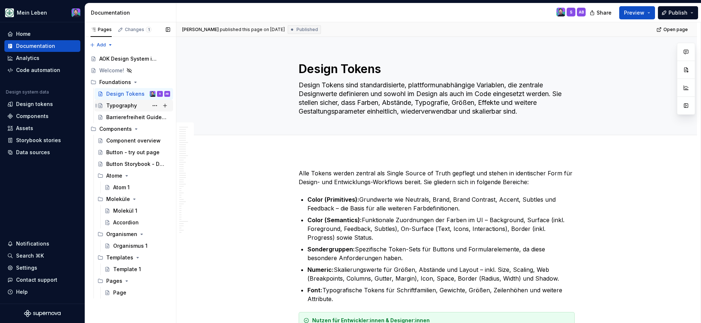
click at [126, 108] on div "Typography" at bounding box center [121, 105] width 31 height 7
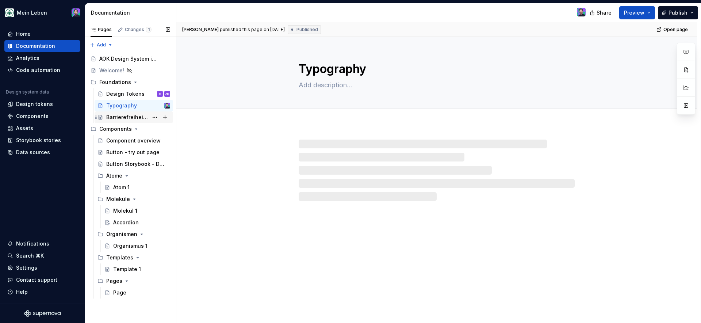
click at [125, 114] on div "Barrierefreiheit Guidelines" at bounding box center [127, 116] width 42 height 7
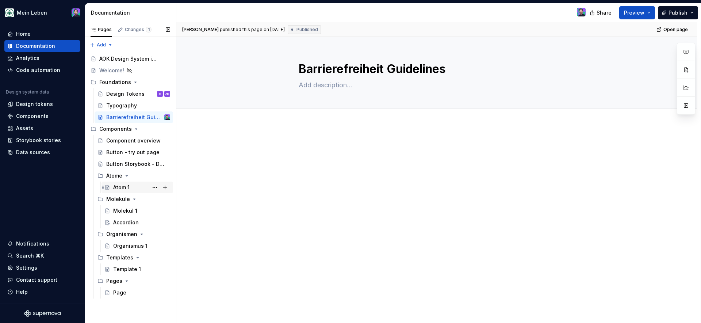
click at [116, 187] on div "Atom 1" at bounding box center [121, 187] width 16 height 7
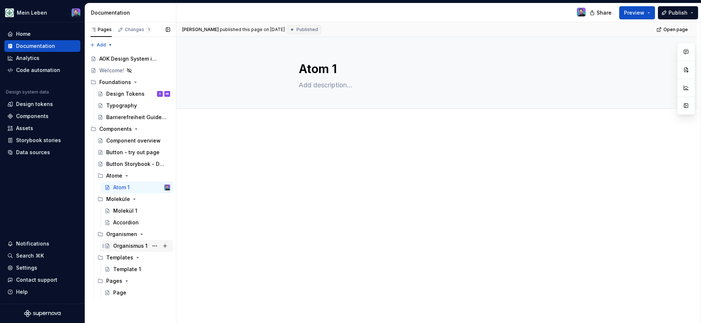
click at [127, 245] on div "Organismus 1" at bounding box center [130, 245] width 34 height 7
click at [128, 212] on div "Molekül 1" at bounding box center [125, 210] width 24 height 7
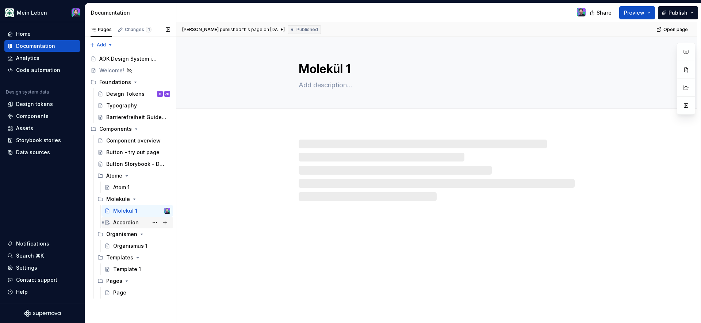
click at [143, 223] on div "Accordion" at bounding box center [141, 222] width 57 height 10
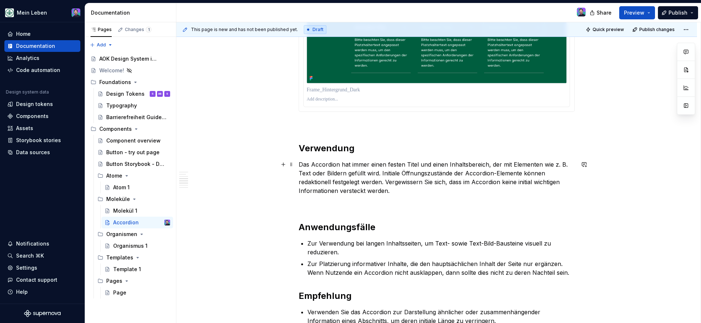
scroll to position [1160, 0]
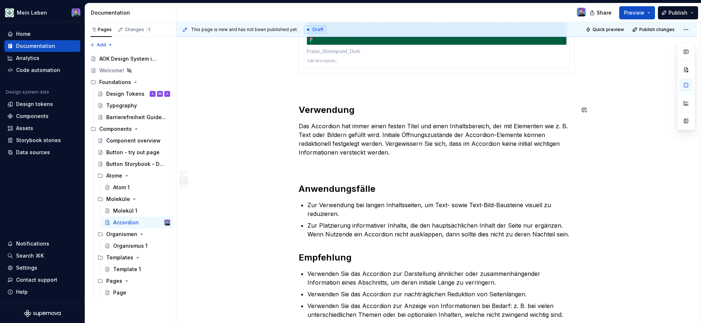
type textarea "*"
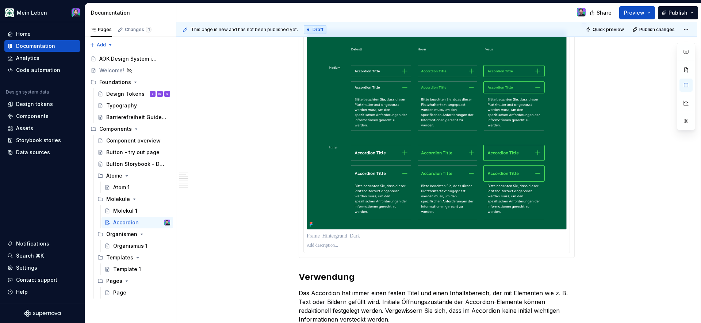
scroll to position [907, 0]
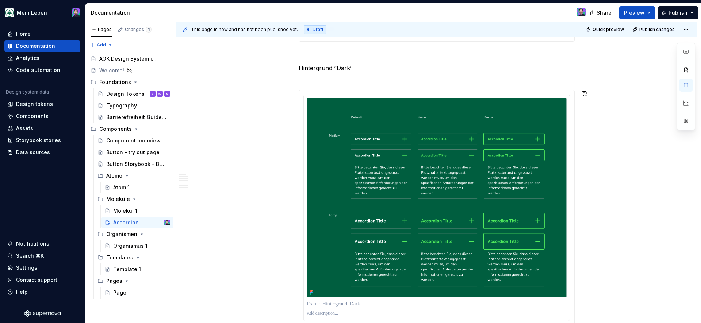
click at [309, 82] on div "Varianten Das Accordion-Element kann alleinstehend als einzelnes Element oder i…" at bounding box center [436, 167] width 276 height 1864
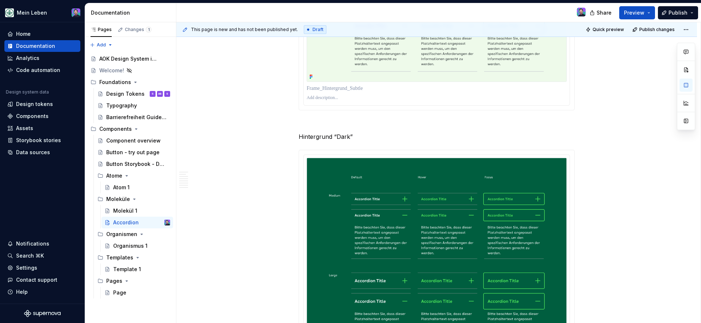
scroll to position [837, 0]
click at [350, 139] on p "Hintergrund “Dark”" at bounding box center [436, 138] width 276 height 9
click at [348, 138] on p "Hintergrund “Dark”" at bounding box center [436, 138] width 276 height 9
click at [414, 145] on div "Varianten Das Accordion-Element kann alleinstehend als einzelnes Element oder i…" at bounding box center [436, 232] width 276 height 1855
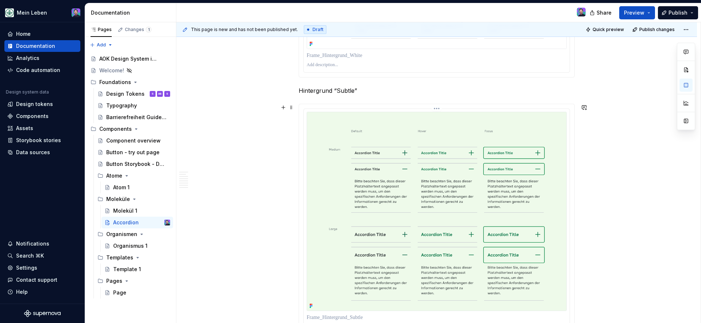
scroll to position [609, 0]
click at [348, 92] on p "Hintergrund “Subtle”" at bounding box center [436, 91] width 276 height 9
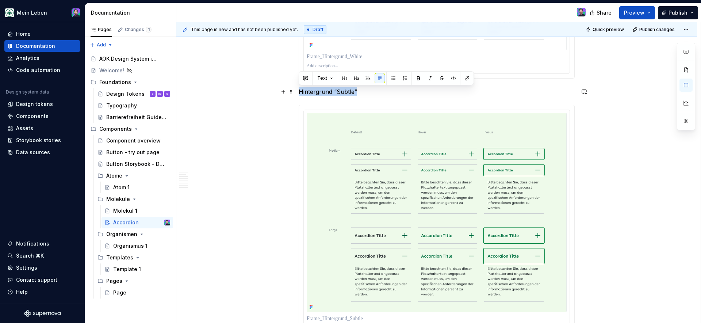
click at [350, 92] on p "Hintergrund “Subtle”" at bounding box center [436, 91] width 276 height 9
click at [351, 92] on p "Hintergrund “Subtle”" at bounding box center [436, 91] width 276 height 9
click at [351, 93] on p "Hintergrund “Subtle”" at bounding box center [436, 91] width 276 height 9
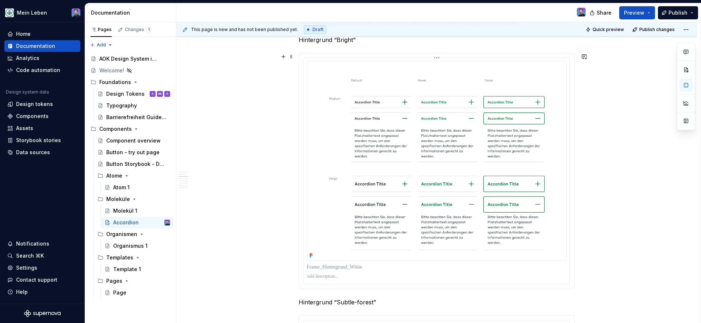
scroll to position [354, 0]
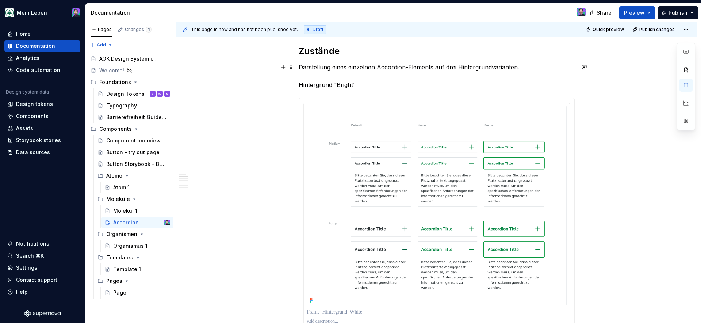
click at [353, 85] on p "Darstellung eines einzelnen Accordion-Elements auf drei Hintergrundvarianten. H…" at bounding box center [436, 76] width 276 height 26
click at [352, 84] on p "Darstellung eines einzelnen Accordion-Elements auf drei Hintergrundvarianten. H…" at bounding box center [436, 76] width 276 height 26
click at [430, 86] on p "Darstellung eines einzelnen Accordion-Elements auf drei Hintergrundvarianten. H…" at bounding box center [436, 76] width 276 height 26
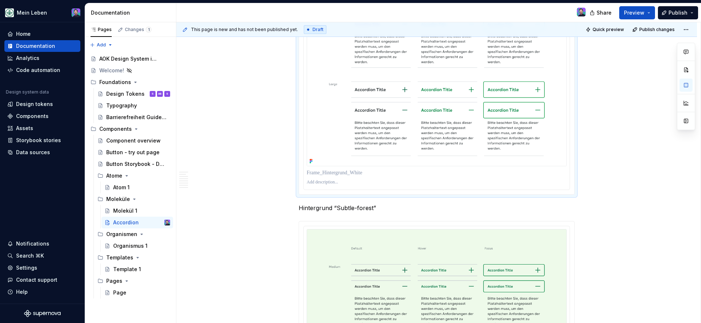
scroll to position [492, 0]
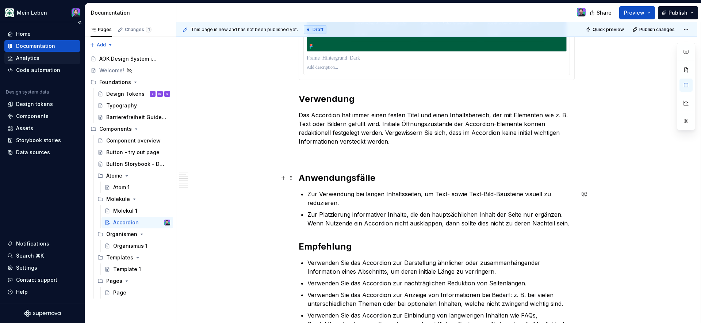
scroll to position [1095, 0]
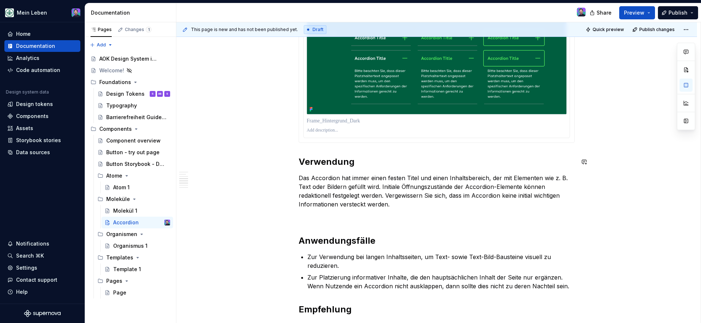
click at [336, 160] on h2 "Verwendung" at bounding box center [436, 162] width 276 height 12
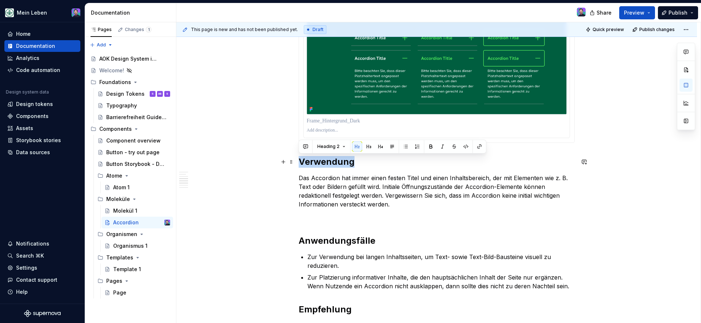
click at [336, 160] on h2 "Verwendung" at bounding box center [436, 162] width 276 height 12
copy h2 "Verwendung"
click at [294, 165] on div at bounding box center [286, 162] width 16 height 10
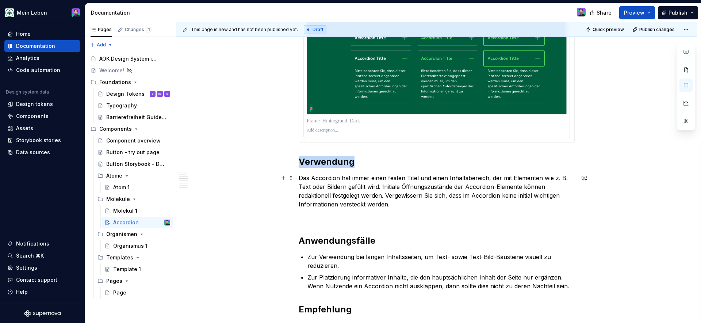
click at [368, 193] on p "Das Accordion hat immer einen festen Titel und einen Inhaltsbereich, der mit El…" at bounding box center [436, 190] width 276 height 35
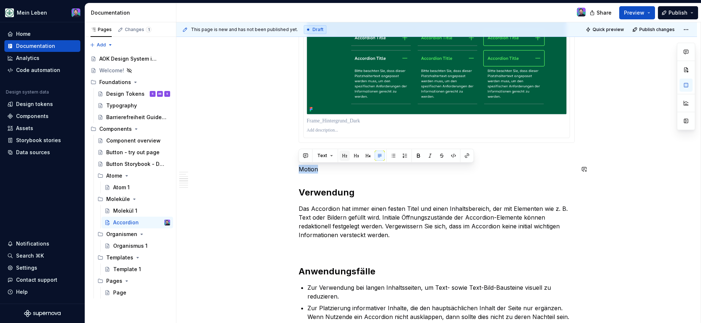
click at [347, 154] on button "button" at bounding box center [344, 155] width 10 height 10
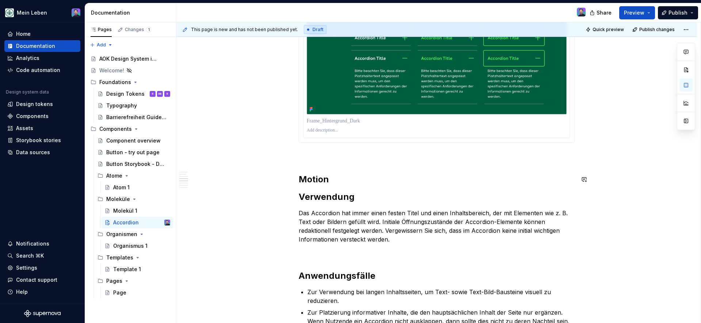
click at [346, 180] on h2 "Motion" at bounding box center [436, 179] width 276 height 12
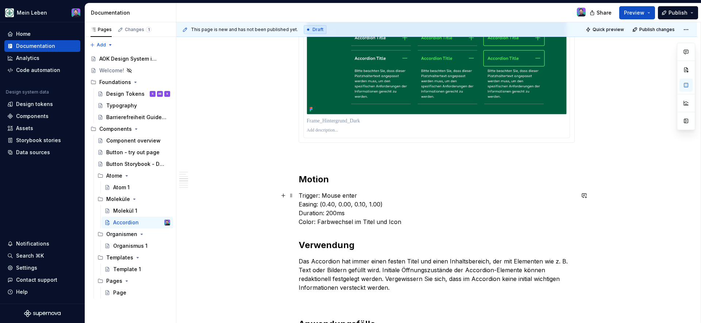
click at [296, 194] on div "This page is new and has not been published yet. Draft Quick preview Publish ch…" at bounding box center [438, 172] width 524 height 301
click at [298, 195] on p "Trigger: Mouse enter Easing: (0.40, 0.00, 0.10, 1.00) Duration: 200ms Color: Fa…" at bounding box center [436, 208] width 276 height 35
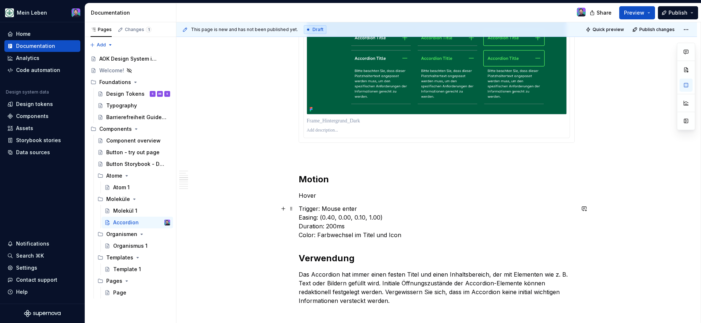
click at [406, 236] on p "Trigger: Mouse enter Easing: (0.40, 0.00, 0.10, 1.00) Duration: 200ms Color: Fa…" at bounding box center [436, 221] width 276 height 35
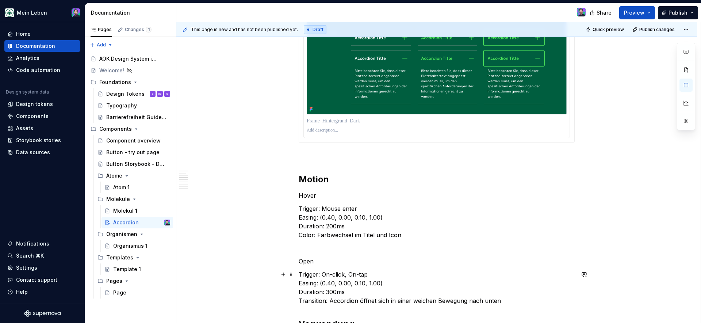
scroll to position [1131, 0]
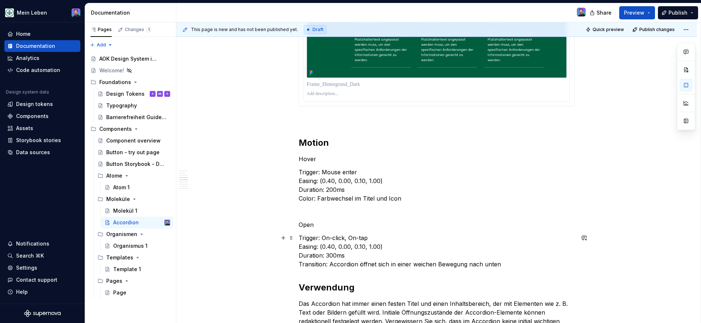
click at [299, 234] on p "Trigger: On-click, On-tap Easing: (0.40, 0.00, 0.10, 1.00) Duration: 300ms Tran…" at bounding box center [436, 250] width 276 height 35
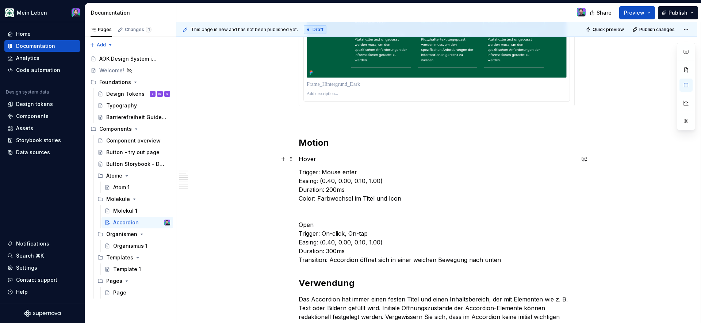
click at [310, 163] on div "Varianten Das Accordion-Element kann alleinstehend als einzelnes Element oder i…" at bounding box center [436, 24] width 276 height 2026
click at [306, 159] on p "Hover" at bounding box center [436, 158] width 276 height 9
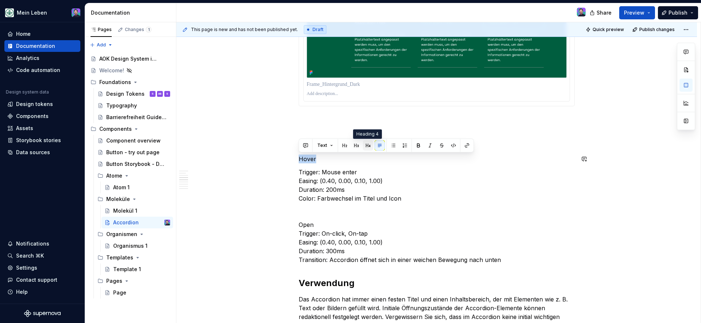
click at [366, 147] on button "button" at bounding box center [368, 145] width 10 height 10
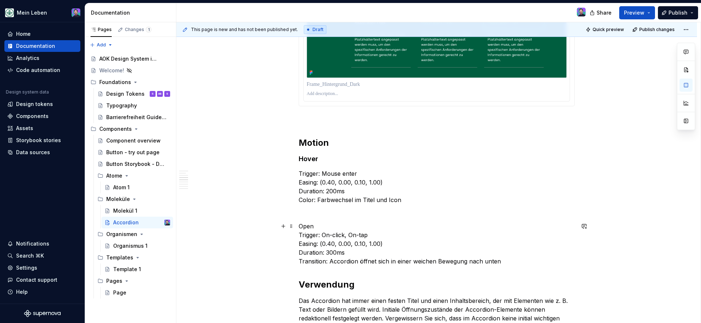
click at [301, 230] on p "Open Trigger: On-click, On-tap Easing: (0.40, 0.00, 0.10, 1.00) Duration: 300ms…" at bounding box center [436, 243] width 276 height 44
click at [301, 229] on p "Open Trigger: On-click, On-tap Easing: (0.40, 0.00, 0.10, 1.00) Duration: 300ms…" at bounding box center [436, 243] width 276 height 44
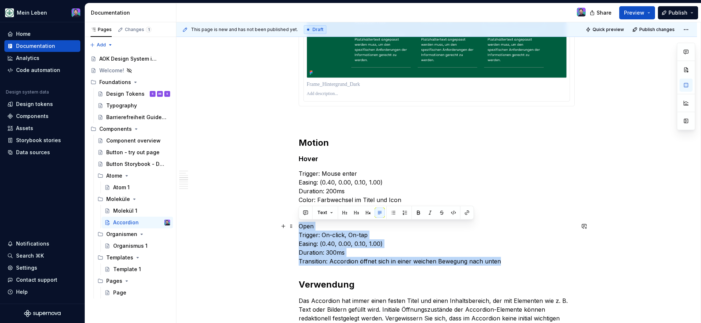
click at [301, 229] on p "Open Trigger: On-click, On-tap Easing: (0.40, 0.00, 0.10, 1.00) Duration: 300ms…" at bounding box center [436, 243] width 276 height 44
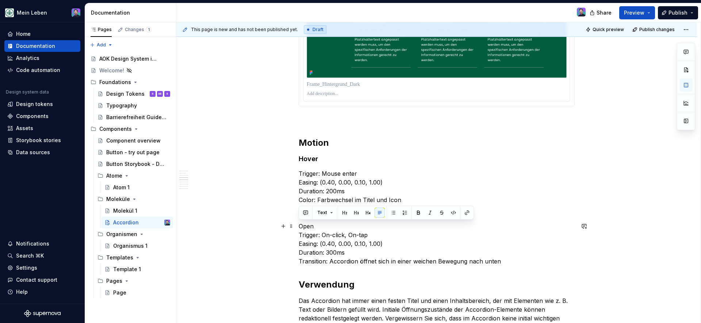
click at [353, 237] on p "Open Trigger: On-click, On-tap Easing: (0.40, 0.00, 0.10, 1.00) Duration: 300ms…" at bounding box center [436, 243] width 276 height 44
click at [306, 227] on p "Open Trigger: On-click, On-tap Easing: (0.40, 0.00, 0.10, 1.00) Duration: 300ms…" at bounding box center [436, 243] width 276 height 44
click at [367, 215] on button "button" at bounding box center [368, 212] width 10 height 10
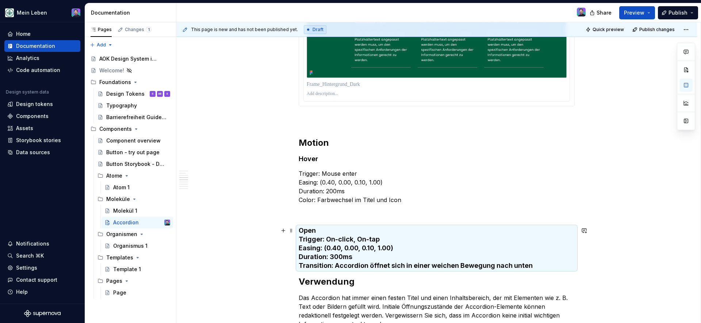
click at [334, 229] on h4 "Open Trigger: On-click, On-tap Easing: (0.40, 0.00, 0.10, 1.00) Duration: 300ms…" at bounding box center [436, 248] width 276 height 44
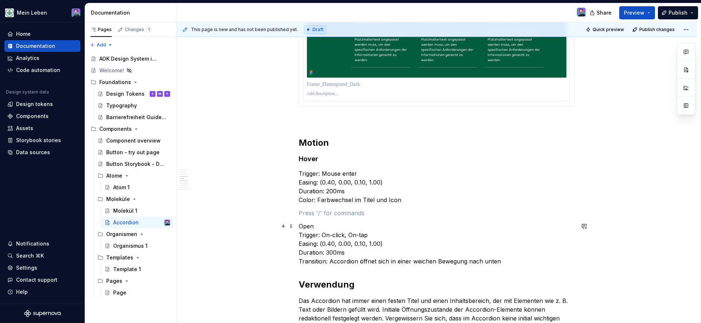
click at [321, 226] on p "Open Trigger: On-click, On-tap Easing: (0.40, 0.00, 0.10, 1.00) Duration: 300ms…" at bounding box center [436, 243] width 276 height 44
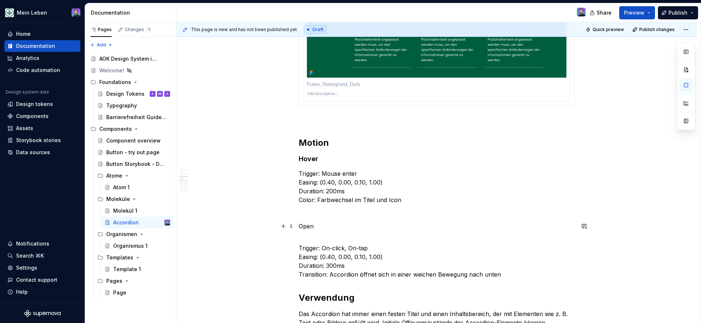
click at [309, 227] on p "Open" at bounding box center [436, 225] width 276 height 9
click at [369, 211] on button "button" at bounding box center [368, 212] width 10 height 10
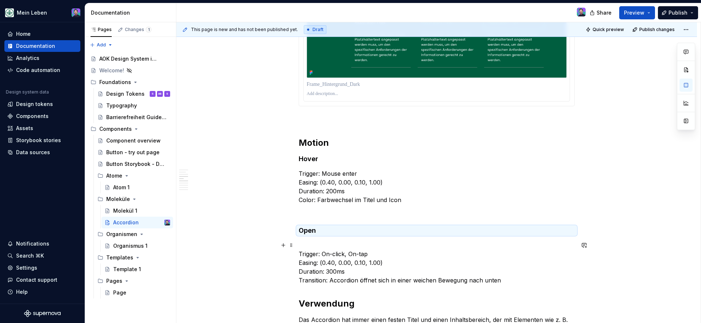
click at [322, 272] on p "Trigger: On-click, On-tap Easing: (0.40, 0.00, 0.10, 1.00) Duration: 300ms Tran…" at bounding box center [436, 262] width 276 height 44
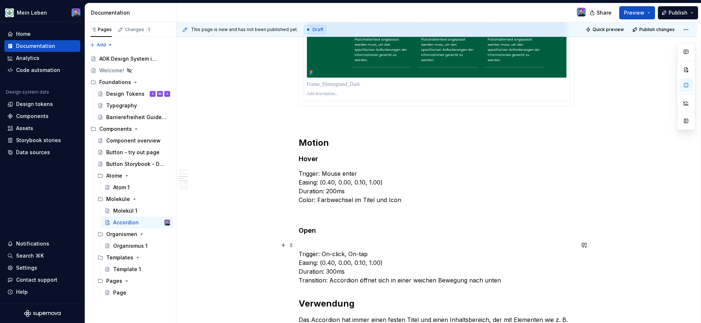
click at [298, 254] on div "Varianten Das Accordion-Element kann alleinstehend als einzelnes Element oder i…" at bounding box center [436, 78] width 520 height 2169
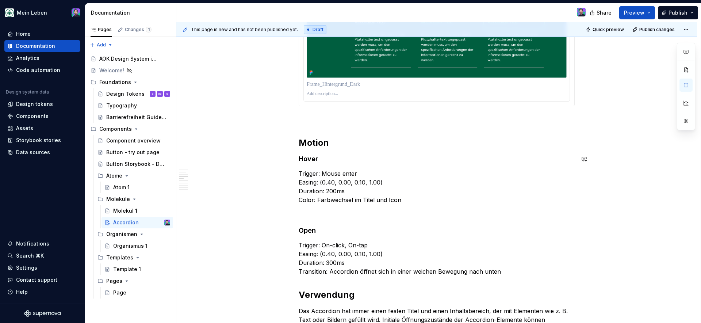
click at [324, 165] on div "Varianten Das Accordion-Element kann alleinstehend als einzelnes Element oder i…" at bounding box center [436, 29] width 276 height 2037
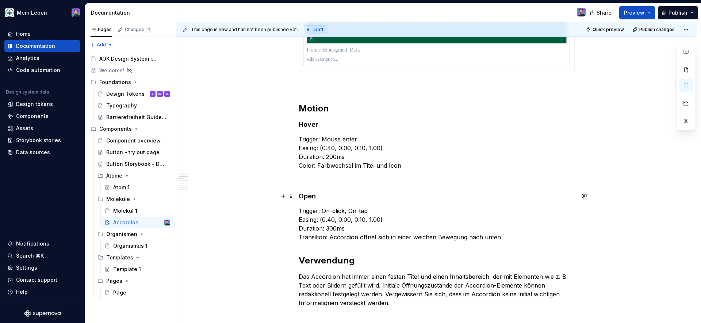
scroll to position [1189, 0]
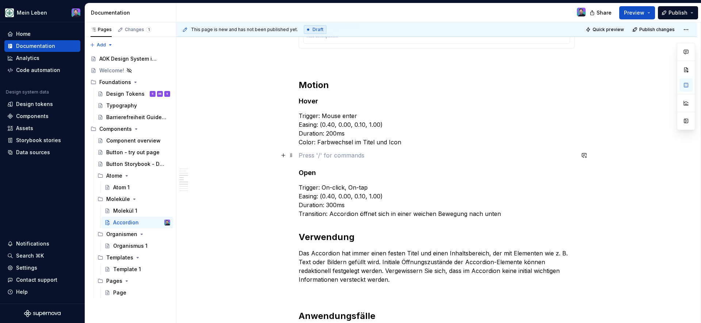
click at [331, 154] on p at bounding box center [436, 155] width 276 height 9
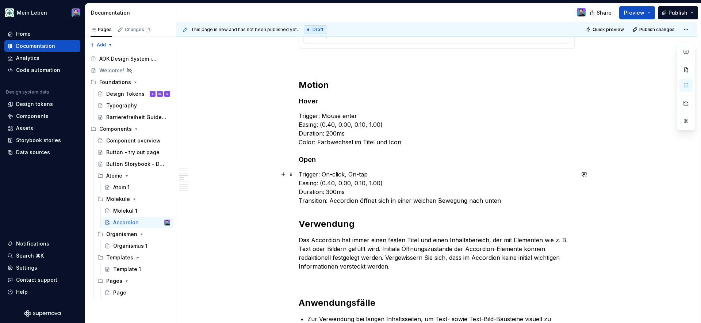
click at [502, 201] on p "Trigger: On-click, On-tap Easing: (0.40, 0.00, 0.10, 1.00) Duration: 300ms Tran…" at bounding box center [436, 187] width 276 height 35
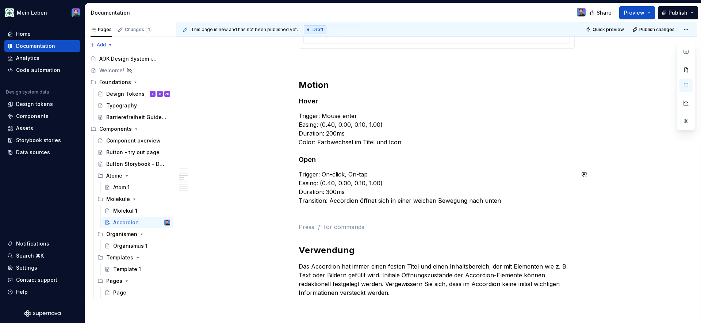
click at [397, 211] on p at bounding box center [436, 213] width 276 height 9
click at [306, 213] on p "Close" at bounding box center [436, 213] width 276 height 9
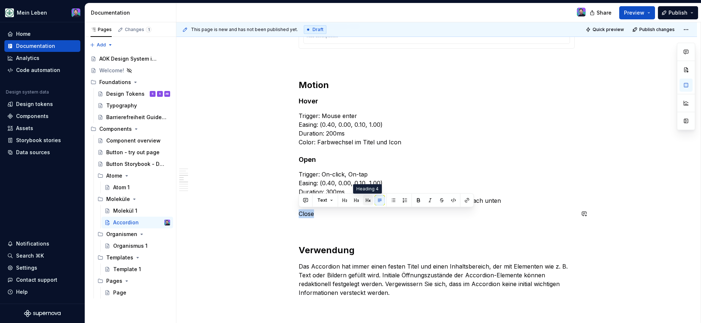
click at [369, 203] on button "button" at bounding box center [368, 200] width 10 height 10
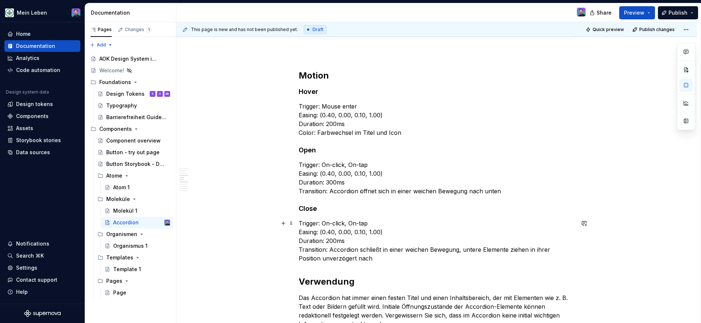
scroll to position [1199, 0]
click at [400, 131] on p "Trigger: Mouse enter Easing: (0.40, 0.00, 0.10, 1.00) Duration: 200ms Color: Fa…" at bounding box center [436, 118] width 276 height 35
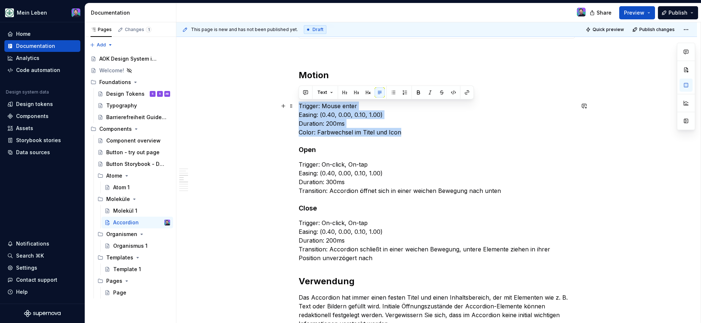
drag, startPoint x: 403, startPoint y: 132, endPoint x: 299, endPoint y: 107, distance: 106.8
click at [299, 107] on p "Trigger: Mouse enter Easing: (0.40, 0.00, 0.10, 1.00) Duration: 200ms Color: Fa…" at bounding box center [436, 118] width 276 height 35
click at [393, 91] on button "button" at bounding box center [393, 92] width 10 height 10
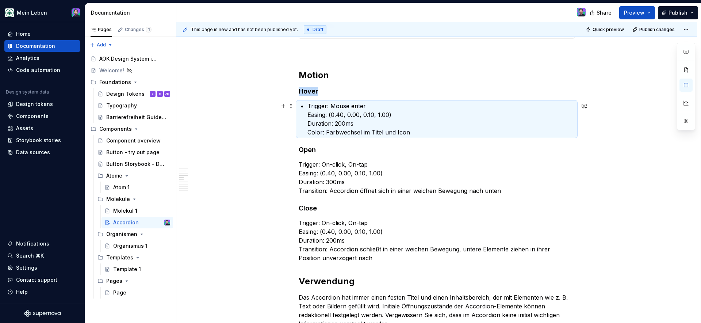
click at [312, 121] on p "Trigger: Mouse enter Easing: (0.40, 0.00, 0.10, 1.00) Duration: 200ms Color: Fa…" at bounding box center [440, 118] width 267 height 35
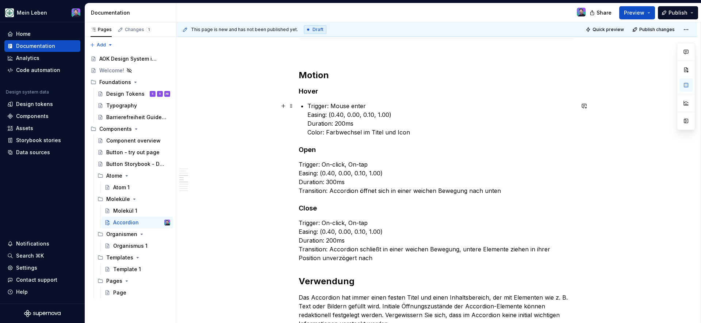
click at [307, 115] on p "Trigger: Mouse enter Easing: (0.40, 0.00, 0.10, 1.00) Duration: 200ms Color: Fa…" at bounding box center [440, 118] width 267 height 35
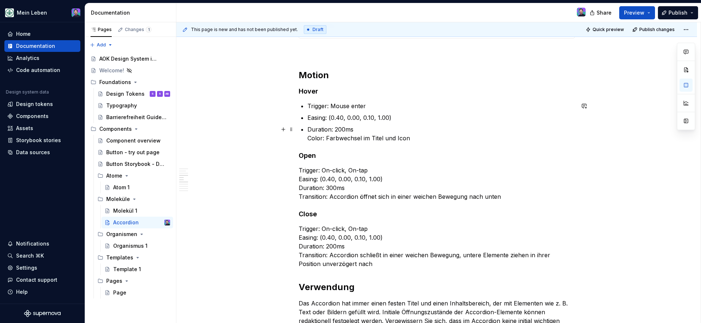
click at [307, 138] on p "Duration: 200ms Color: Farbwechsel im Titel und Icon" at bounding box center [440, 134] width 267 height 18
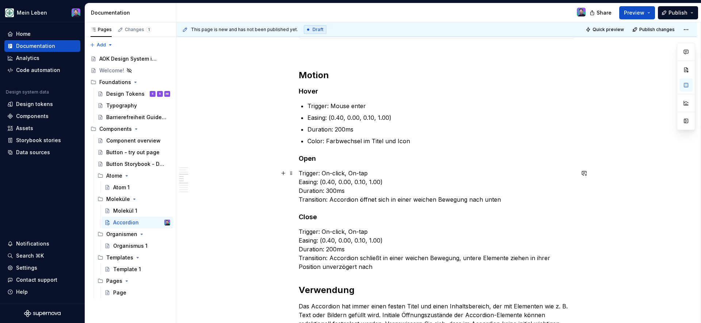
click at [299, 174] on p "Trigger: On-click, On-tap Easing: (0.40, 0.00, 0.10, 1.00) Duration: 300ms Tran…" at bounding box center [436, 186] width 276 height 35
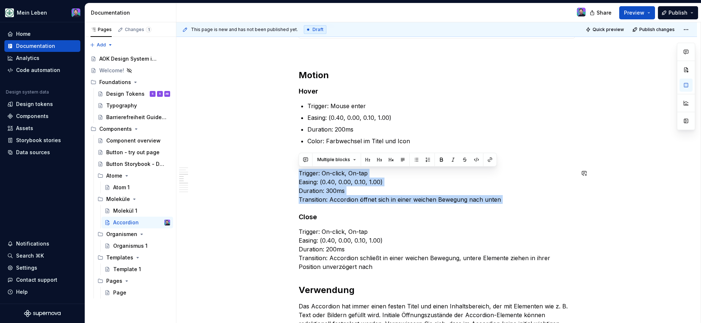
drag, startPoint x: 299, startPoint y: 174, endPoint x: 494, endPoint y: 208, distance: 198.2
click at [414, 160] on button "button" at bounding box center [416, 159] width 10 height 10
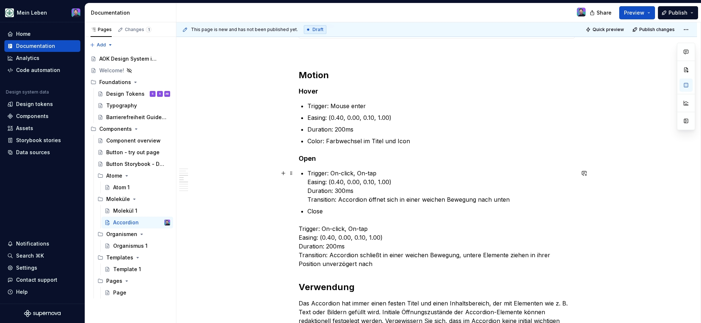
click at [341, 191] on p "Trigger: On-click, On-tap Easing: (0.40, 0.00, 0.10, 1.00) Duration: 300ms Tran…" at bounding box center [440, 186] width 267 height 35
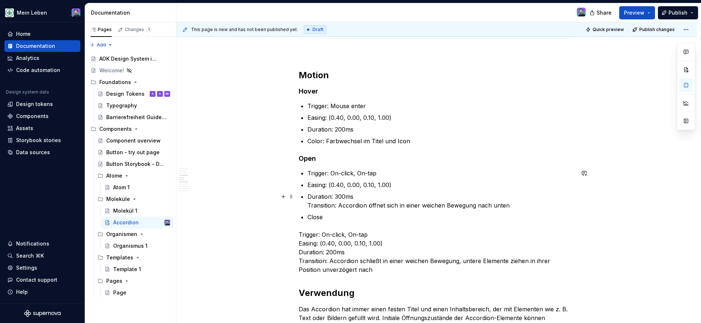
click at [307, 203] on p "Duration: 300ms Transition: Accordion öffnet sich in einer weichen Bewegung nac…" at bounding box center [440, 201] width 267 height 18
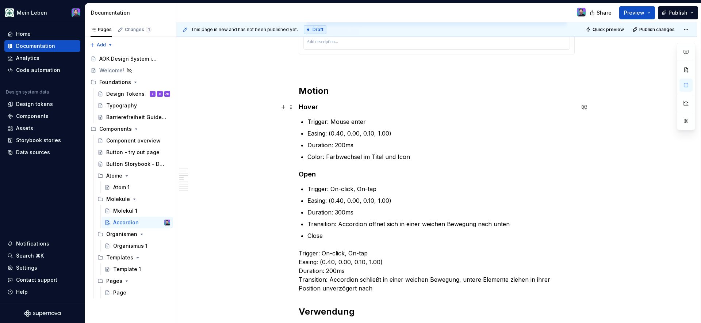
scroll to position [1171, 0]
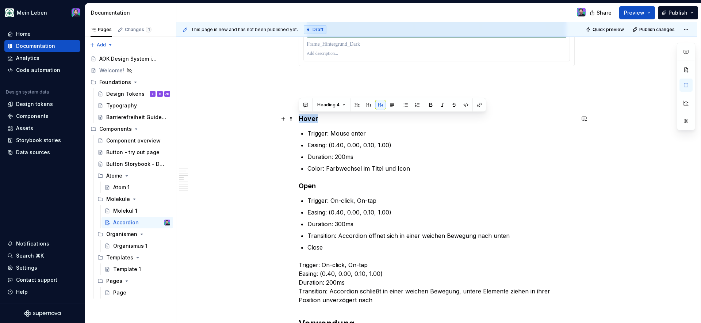
drag, startPoint x: 319, startPoint y: 119, endPoint x: 295, endPoint y: 117, distance: 23.4
click at [295, 117] on div "Varianten Das Accordion-Element kann alleinstehend als einzelnes Element oder i…" at bounding box center [436, 68] width 520 height 2229
click at [375, 105] on button "button" at bounding box center [380, 105] width 10 height 10
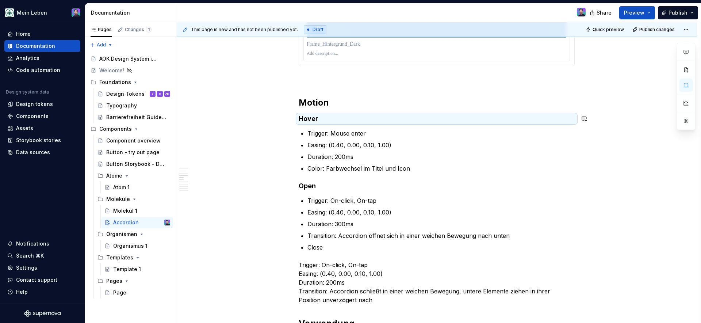
click at [350, 142] on p "Easing: (0.40, 0.00, 0.10, 1.00)" at bounding box center [440, 144] width 267 height 9
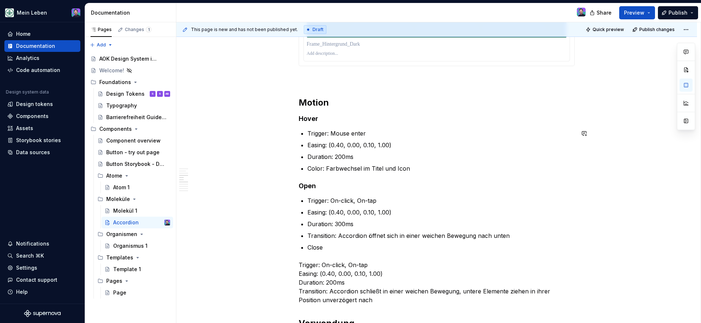
click at [338, 126] on div "Varianten Das Accordion-Element kann alleinstehend als einzelnes Element oder i…" at bounding box center [436, 24] width 276 height 2106
click at [327, 118] on h4 "Hover" at bounding box center [436, 118] width 276 height 9
click at [314, 120] on h4 "Hover" at bounding box center [436, 118] width 276 height 9
click at [316, 120] on h4 "Hover" at bounding box center [436, 118] width 276 height 9
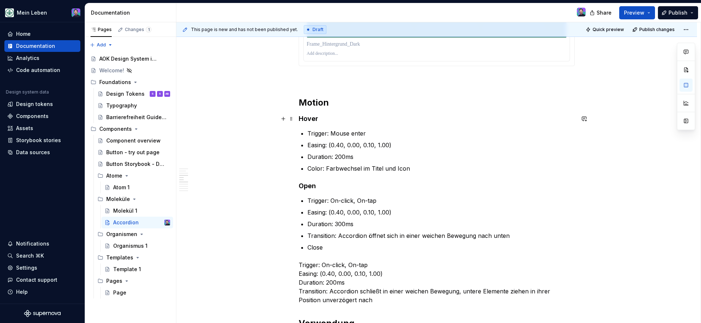
click at [316, 120] on h4 "Hover" at bounding box center [436, 118] width 276 height 9
click at [431, 105] on button "button" at bounding box center [430, 105] width 10 height 10
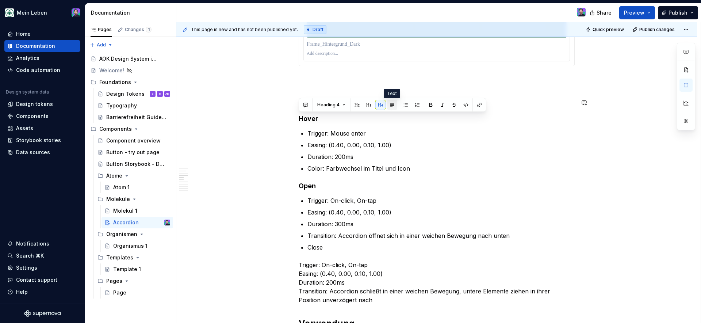
drag, startPoint x: 380, startPoint y: 105, endPoint x: 389, endPoint y: 106, distance: 9.2
click at [389, 106] on div "Heading 4" at bounding box center [392, 105] width 184 height 10
click at [389, 106] on button "button" at bounding box center [392, 105] width 10 height 10
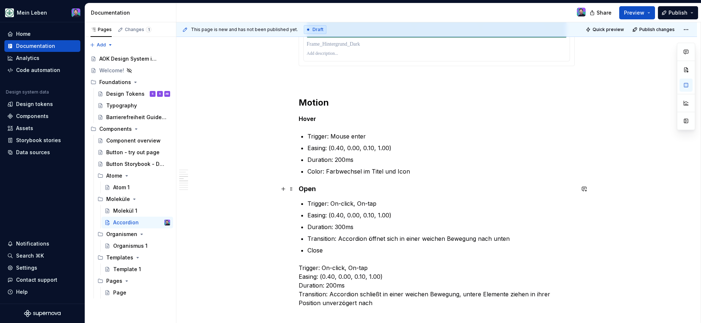
click at [309, 192] on h4 "Open" at bounding box center [436, 188] width 276 height 9
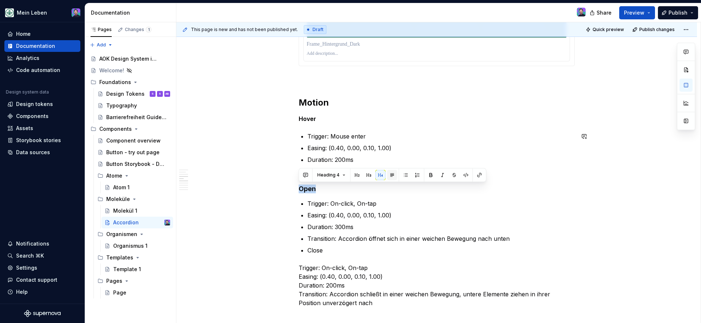
click at [390, 174] on button "button" at bounding box center [392, 175] width 10 height 10
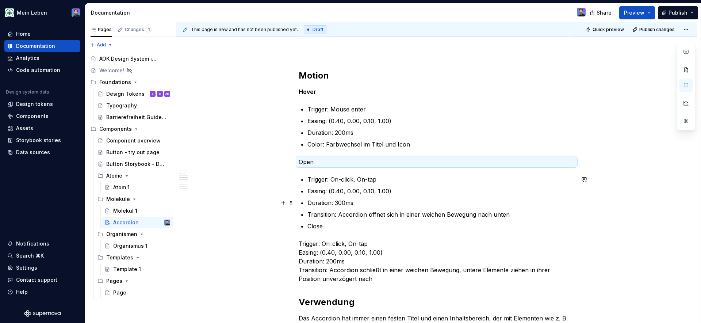
scroll to position [1216, 0]
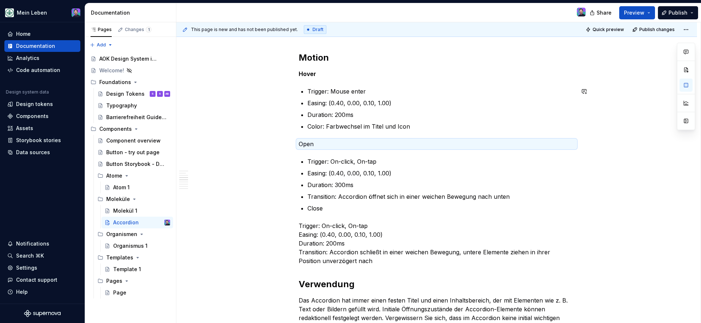
click at [311, 73] on strong "Hover" at bounding box center [307, 73] width 18 height 7
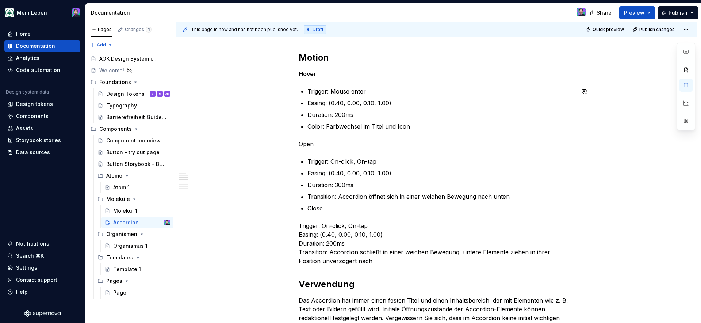
click at [316, 74] on p "Hover" at bounding box center [436, 73] width 276 height 9
click at [310, 74] on strong "Hover" at bounding box center [307, 73] width 18 height 7
click at [307, 144] on p "Open" at bounding box center [436, 143] width 276 height 9
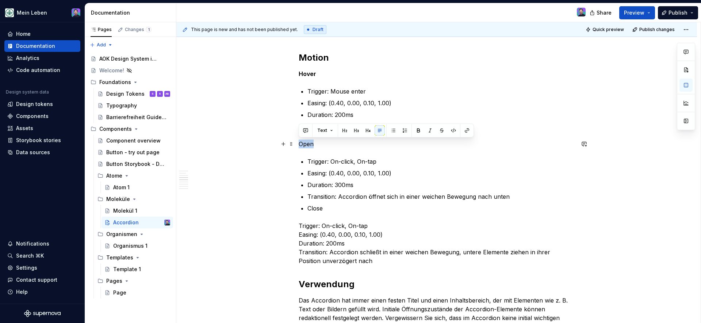
click at [307, 144] on p "Open" at bounding box center [436, 143] width 276 height 9
click at [416, 130] on button "button" at bounding box center [418, 130] width 10 height 10
click at [334, 211] on p "Close" at bounding box center [440, 208] width 267 height 9
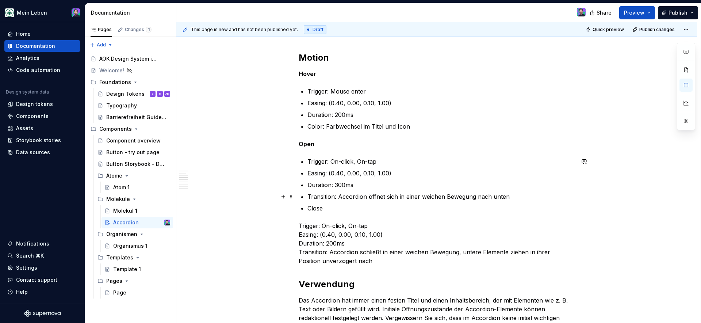
click at [522, 196] on p "Transition: Accordion öffnet sich in einer weichen Bewegung nach unten" at bounding box center [440, 196] width 267 height 9
click at [307, 206] on li "Close" at bounding box center [440, 208] width 267 height 9
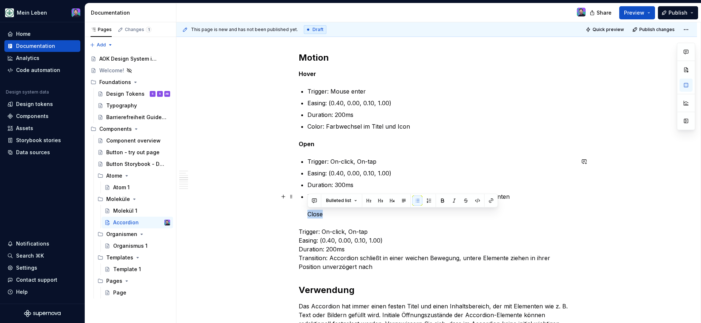
drag, startPoint x: 321, startPoint y: 216, endPoint x: 298, endPoint y: 212, distance: 23.6
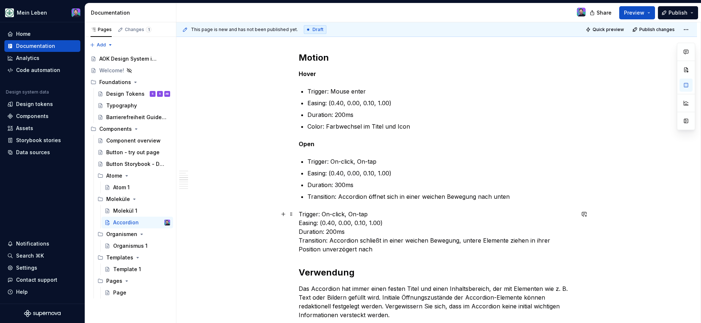
click at [298, 216] on p "Trigger: On-click, On-tap Easing: (0.40, 0.00, 0.10, 1.00) Duration: 200ms Tran…" at bounding box center [436, 231] width 276 height 44
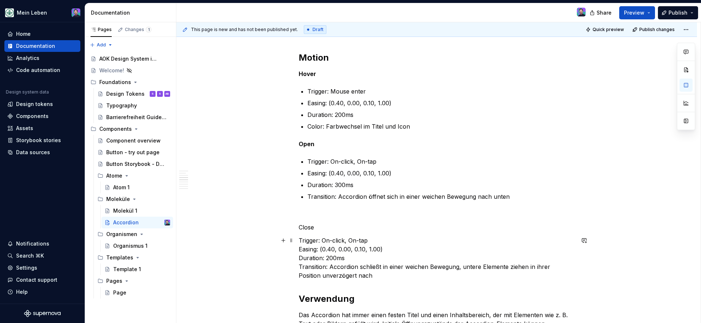
scroll to position [1236, 0]
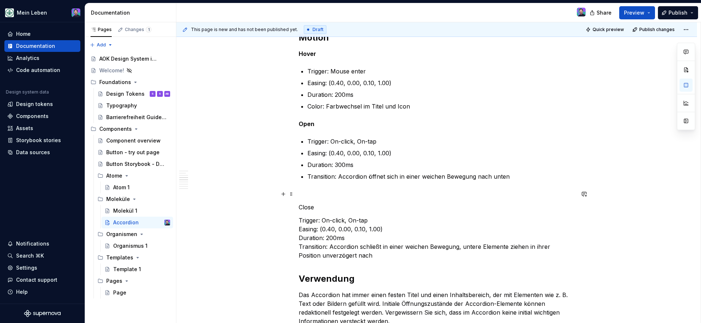
click at [306, 196] on p at bounding box center [436, 193] width 276 height 9
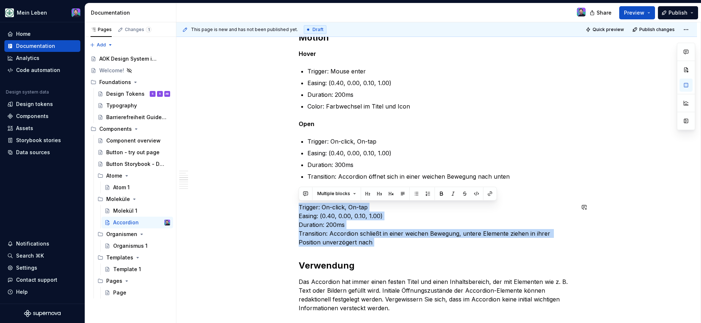
drag, startPoint x: 298, startPoint y: 205, endPoint x: 367, endPoint y: 247, distance: 80.7
click at [414, 193] on button "button" at bounding box center [416, 193] width 10 height 10
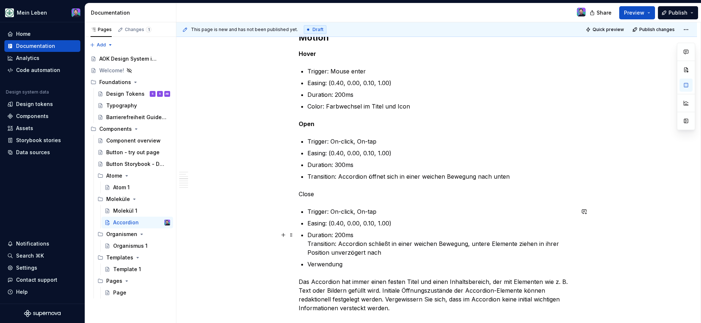
click at [308, 245] on p "Duration: 200ms Transition: Accordion schließt in einer weichen Bewegung, unter…" at bounding box center [440, 243] width 267 height 26
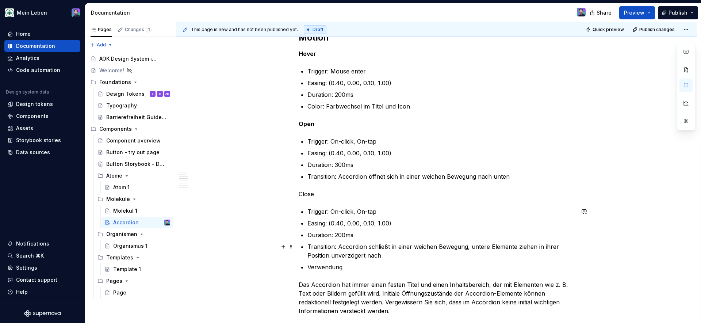
scroll to position [1239, 0]
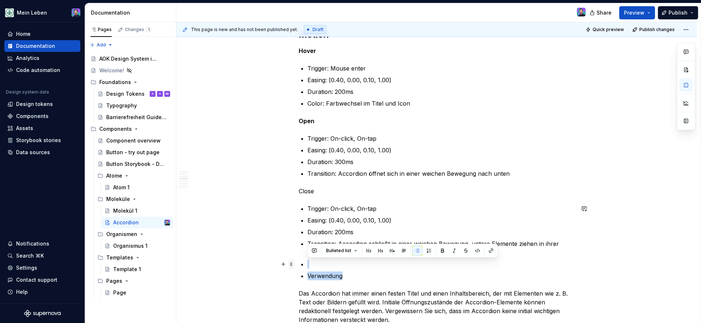
drag, startPoint x: 344, startPoint y: 275, endPoint x: 289, endPoint y: 266, distance: 56.2
click at [324, 275] on p "Verwendung" at bounding box center [440, 275] width 267 height 9
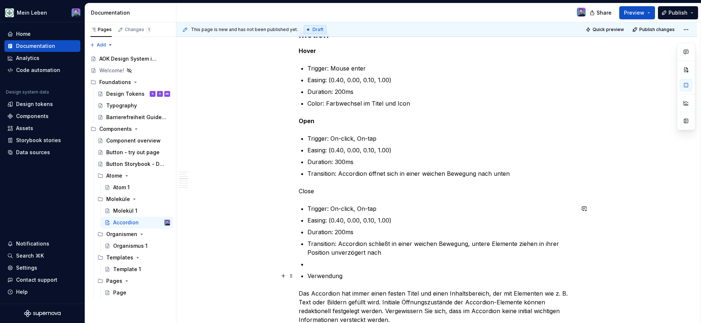
click at [308, 274] on p "Verwendung" at bounding box center [440, 275] width 267 height 9
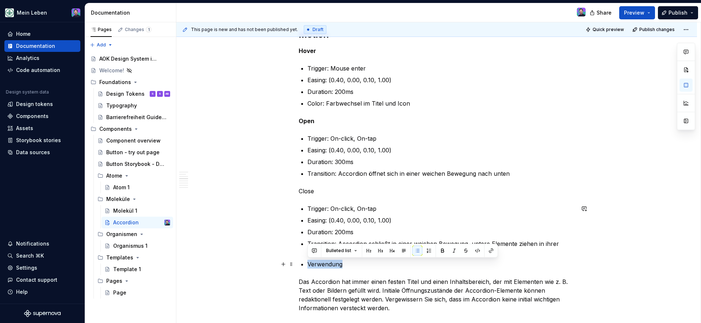
drag, startPoint x: 351, startPoint y: 267, endPoint x: 299, endPoint y: 263, distance: 52.7
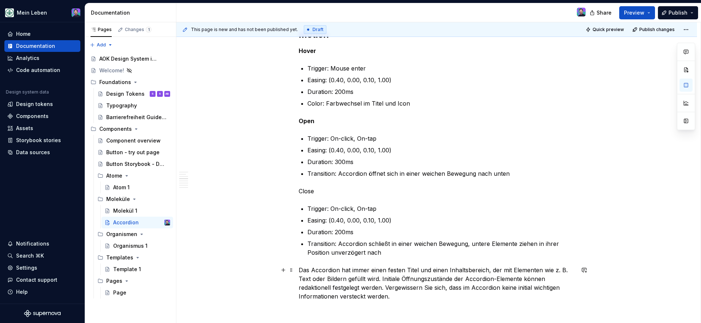
click at [299, 273] on p "Das Accordion hat immer einen festen Titel und einen Inhaltsbereich, der mit El…" at bounding box center [436, 282] width 276 height 35
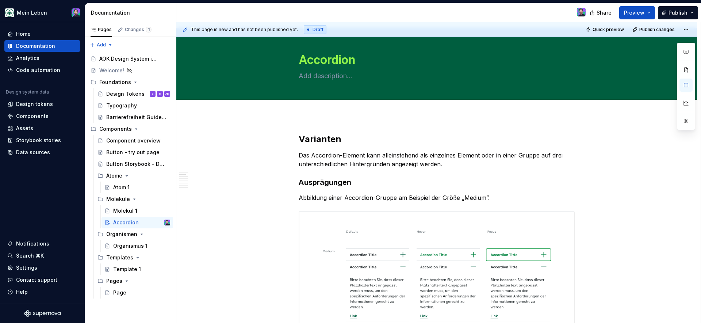
scroll to position [0, 0]
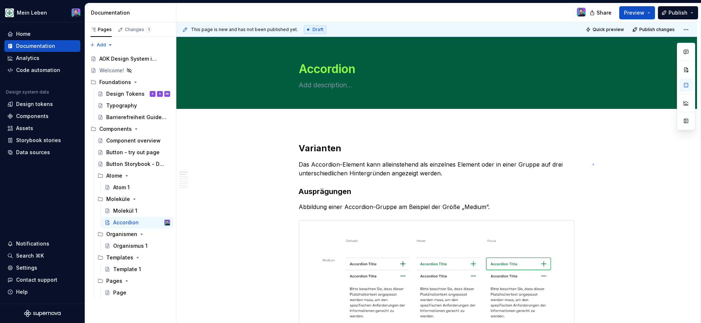
click at [592, 164] on div "This page is new and has not been published yet. Draft Quick preview Publish ch…" at bounding box center [438, 172] width 524 height 301
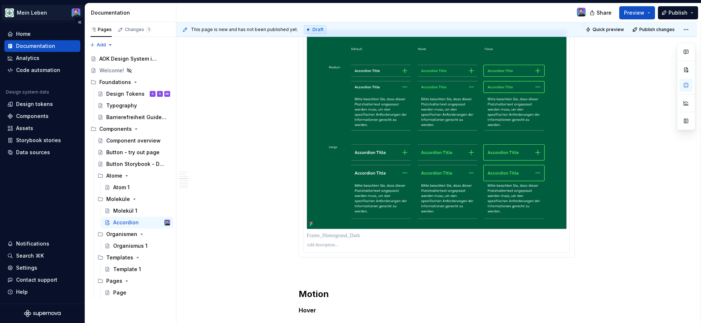
scroll to position [1311, 0]
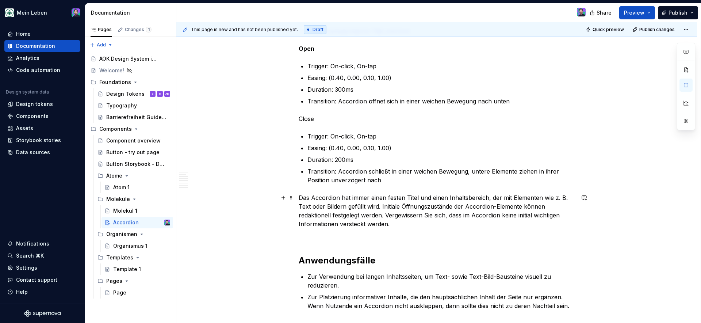
click at [299, 195] on p "Das Accordion hat immer einen festen Titel und einen Inhaltsbereich, der mit El…" at bounding box center [436, 210] width 276 height 35
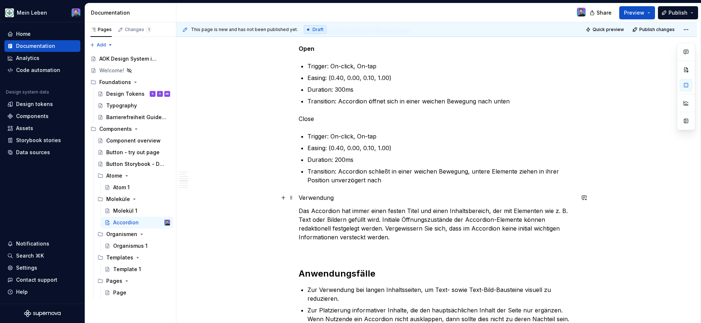
click at [309, 198] on p "Verwendung" at bounding box center [436, 197] width 276 height 9
click at [346, 183] on button "button" at bounding box center [344, 184] width 10 height 10
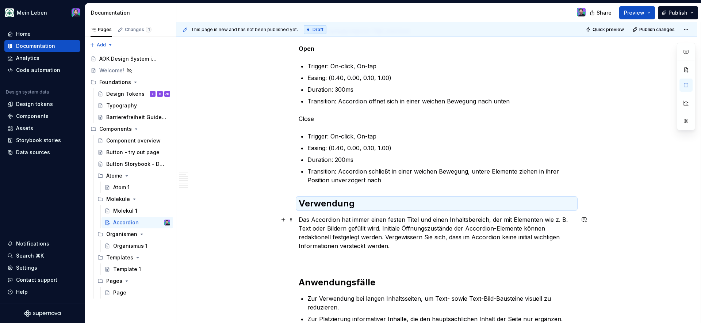
click at [372, 261] on p at bounding box center [436, 258] width 276 height 9
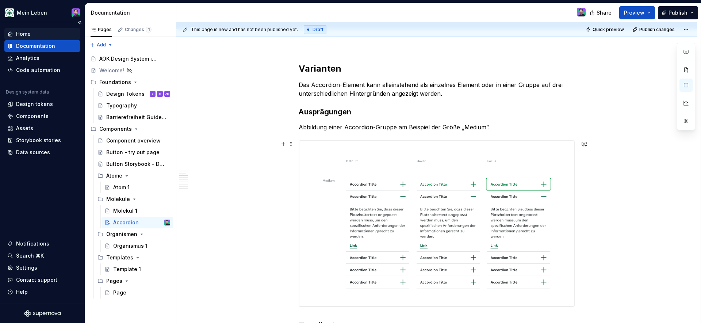
scroll to position [0, 0]
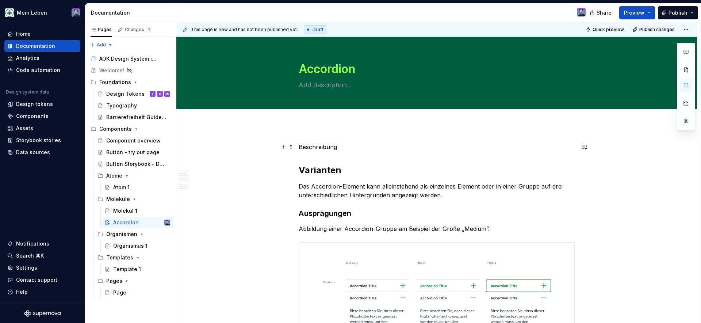
click at [312, 151] on p "Beschreibung" at bounding box center [436, 146] width 276 height 9
click at [415, 135] on button "button" at bounding box center [418, 133] width 10 height 10
click at [413, 135] on button "button" at bounding box center [418, 133] width 10 height 10
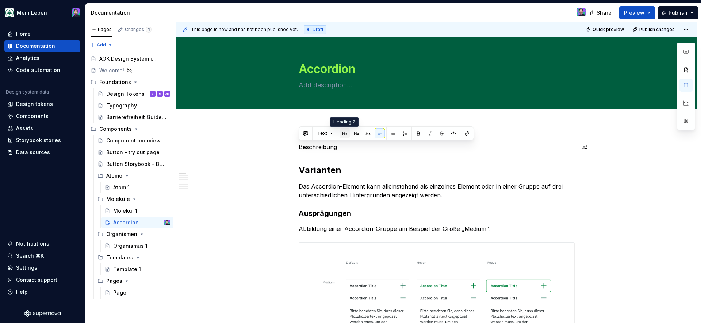
click at [342, 132] on button "button" at bounding box center [344, 133] width 10 height 10
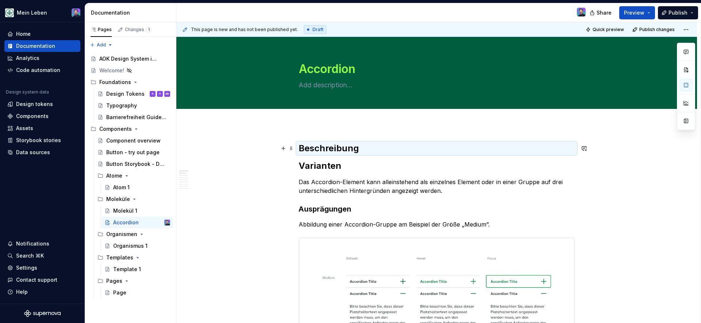
click at [368, 149] on h2 "Beschreibung" at bounding box center [436, 148] width 276 height 12
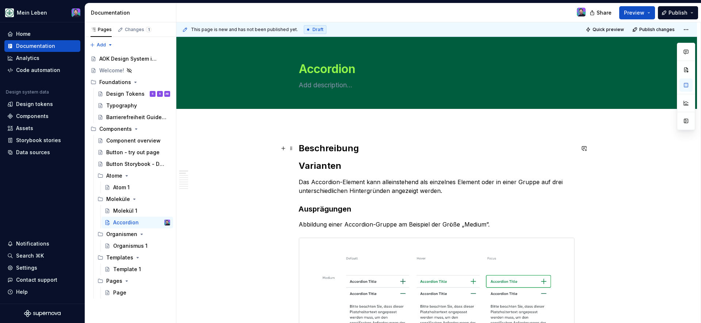
click at [368, 149] on h2 "Beschreibung" at bounding box center [436, 148] width 276 height 12
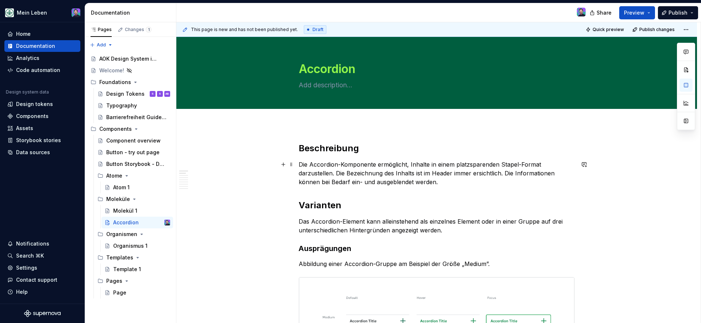
click at [606, 31] on span "Quick preview" at bounding box center [607, 30] width 31 height 6
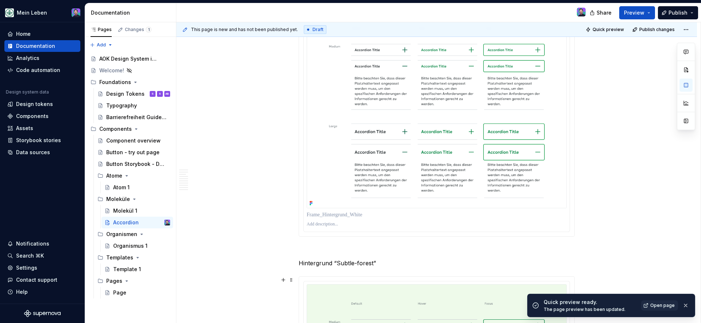
scroll to position [480, 0]
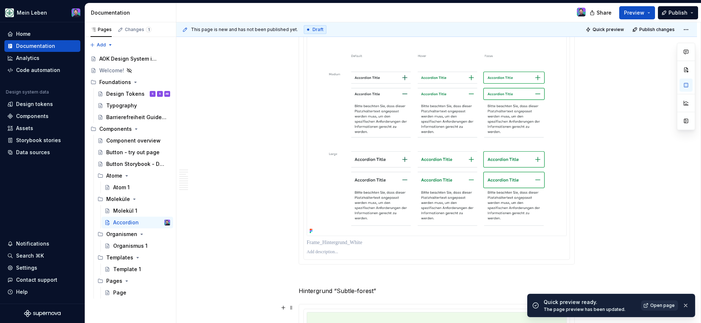
click at [648, 302] on link "Open page" at bounding box center [659, 305] width 37 height 10
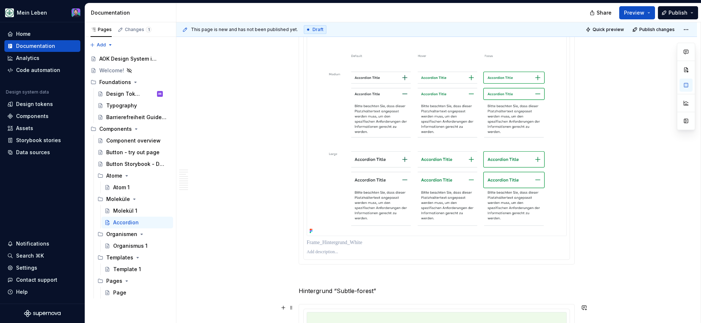
type textarea "*"
